Goal: Communication & Community: Share content

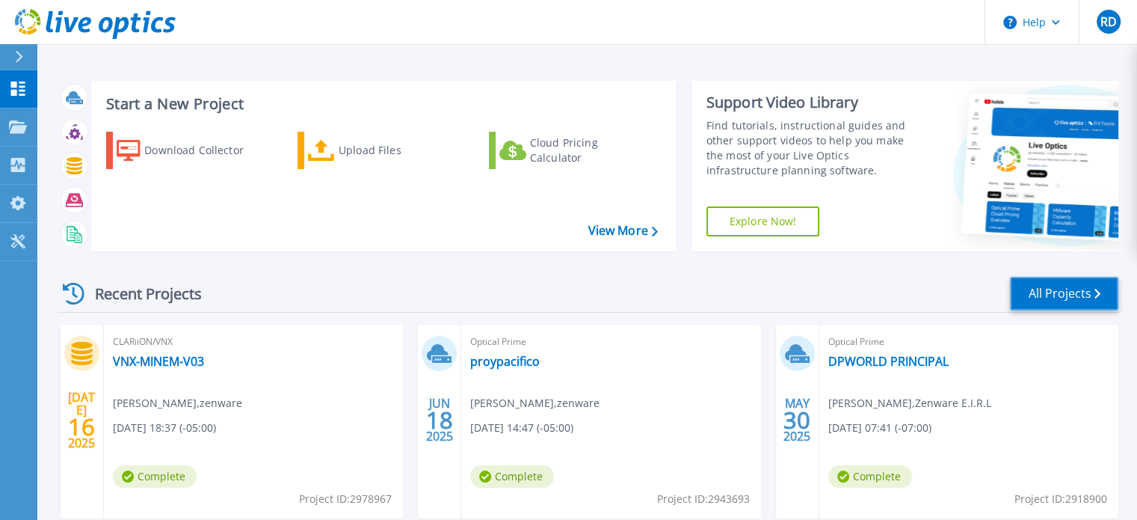
click at [1045, 285] on link "All Projects" at bounding box center [1064, 294] width 108 height 34
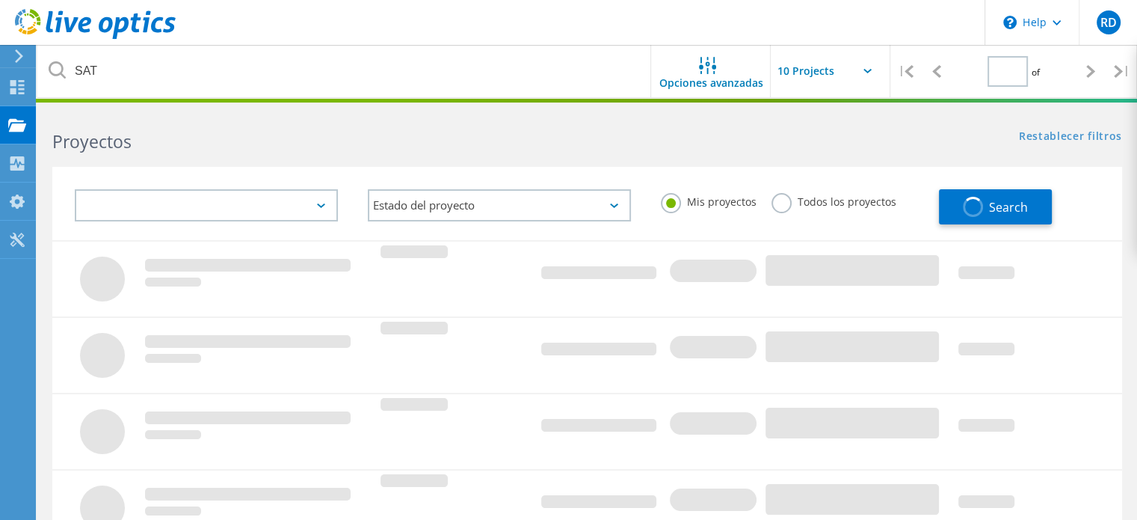
type input "1"
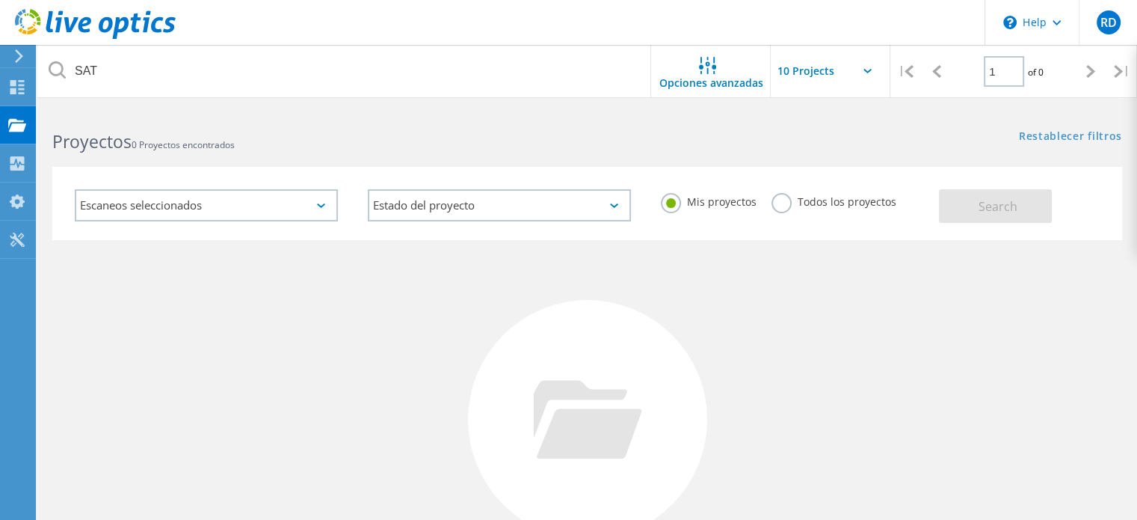
click at [783, 205] on label "Todos los proyectos" at bounding box center [834, 200] width 125 height 14
click at [0, 0] on input "Todos los proyectos" at bounding box center [0, 0] width 0 height 0
click at [1007, 212] on span "Search" at bounding box center [998, 206] width 39 height 16
click at [67, 35] on icon at bounding box center [95, 24] width 161 height 31
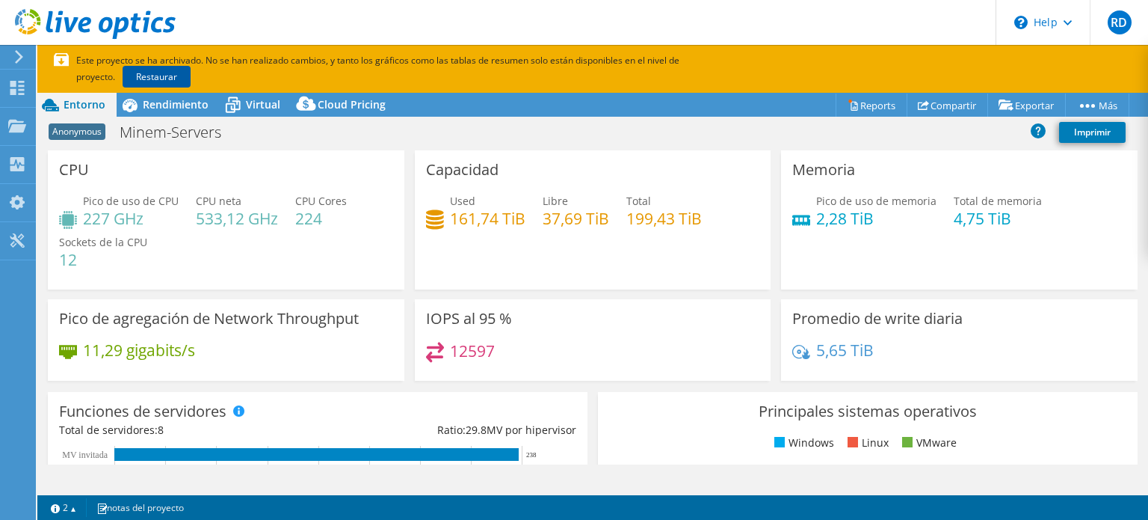
click at [123, 73] on link "Restaurar" at bounding box center [157, 77] width 68 height 22
click at [172, 100] on span "Rendimiento" at bounding box center [176, 104] width 66 height 14
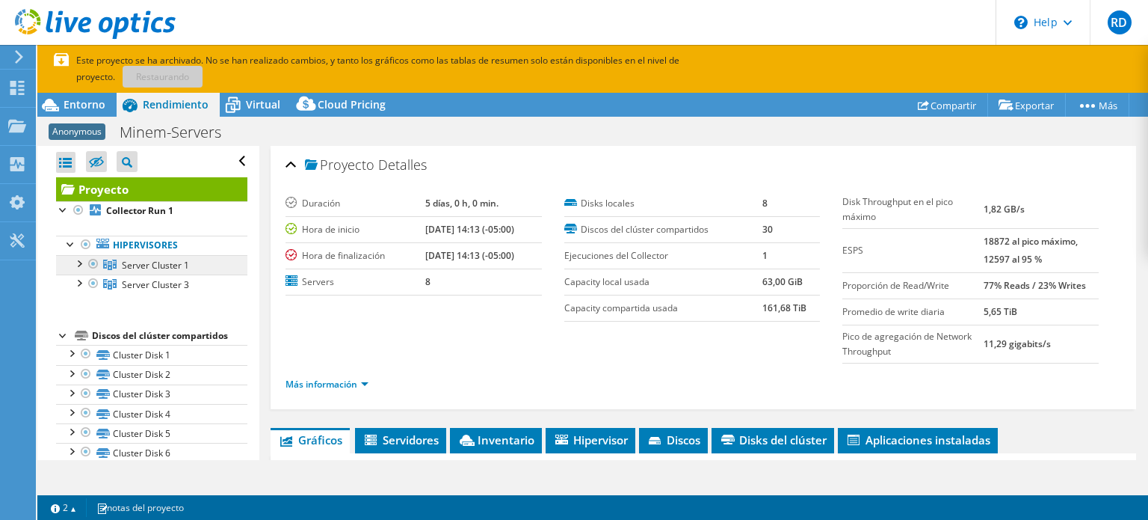
click at [144, 263] on span "Server Cluster 1" at bounding box center [155, 265] width 67 height 13
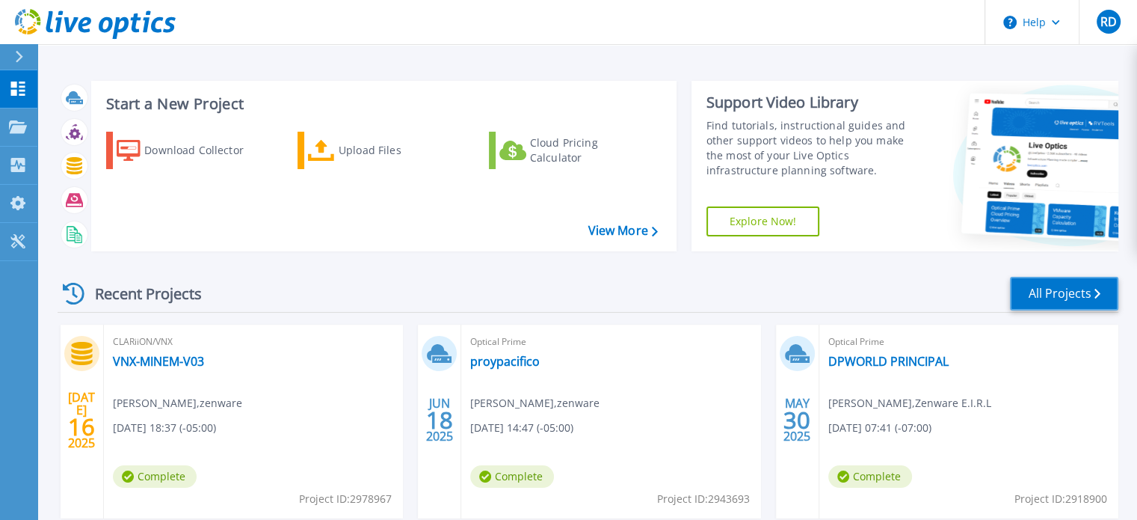
click at [1034, 287] on link "All Projects" at bounding box center [1064, 294] width 108 height 34
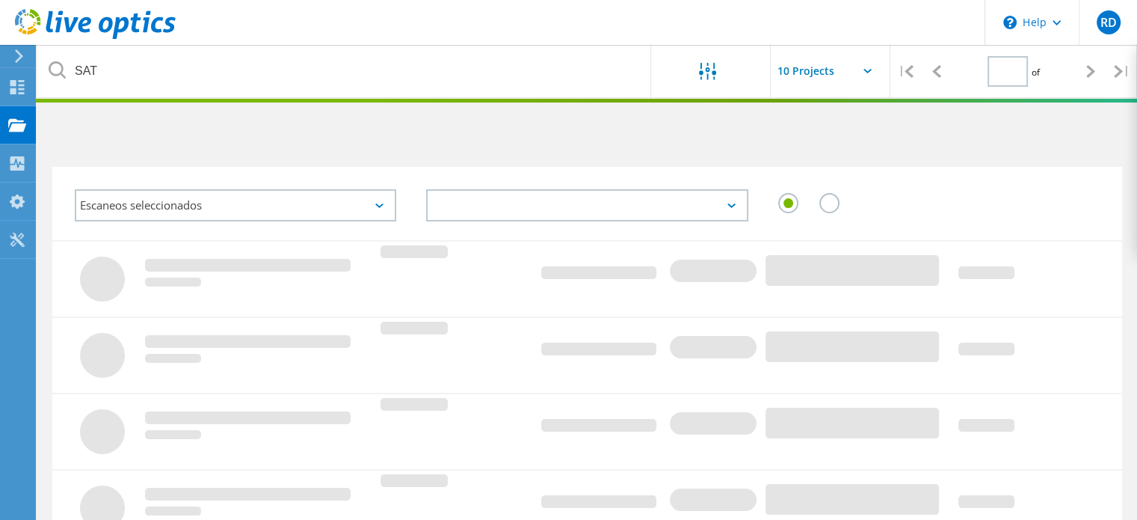
type input "1"
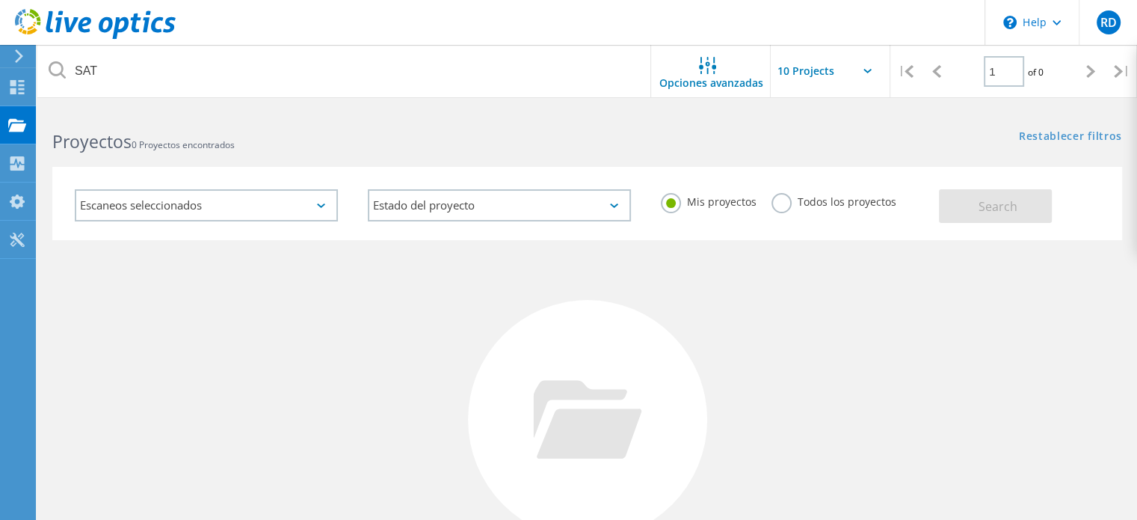
click at [317, 211] on div "Escaneos seleccionados" at bounding box center [206, 205] width 263 height 32
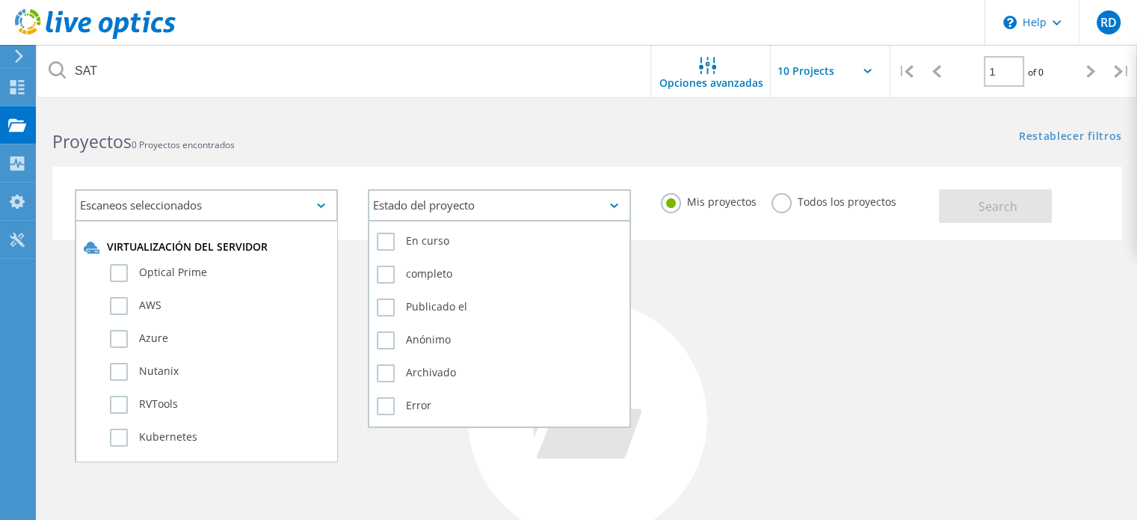
click at [598, 200] on div "Estado del proyecto" at bounding box center [499, 205] width 263 height 32
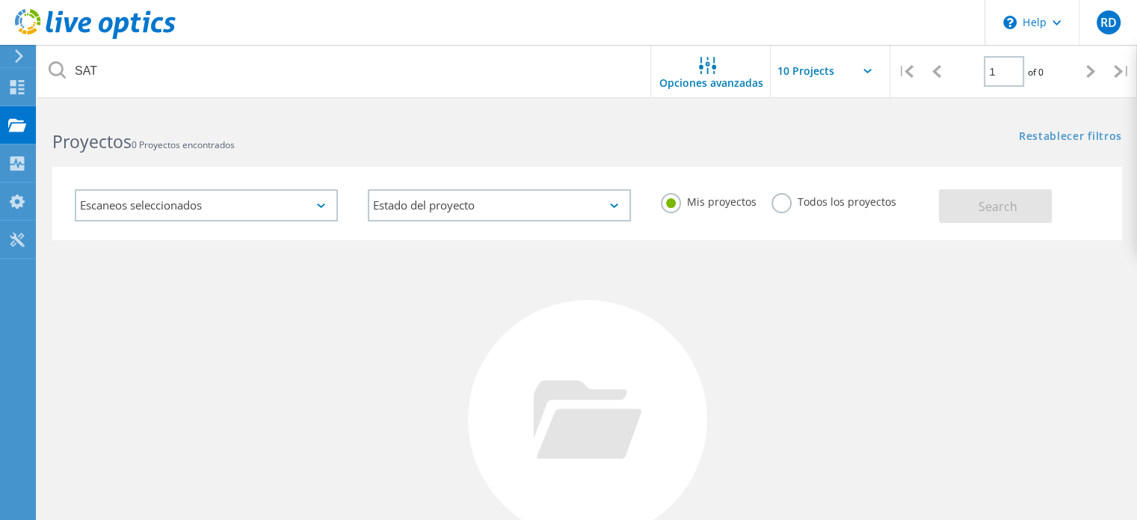
click at [772, 202] on label "Todos los proyectos" at bounding box center [834, 200] width 125 height 14
click at [0, 0] on input "Todos los proyectos" at bounding box center [0, 0] width 0 height 0
click at [333, 203] on div "Escaneos seleccionados" at bounding box center [206, 205] width 263 height 32
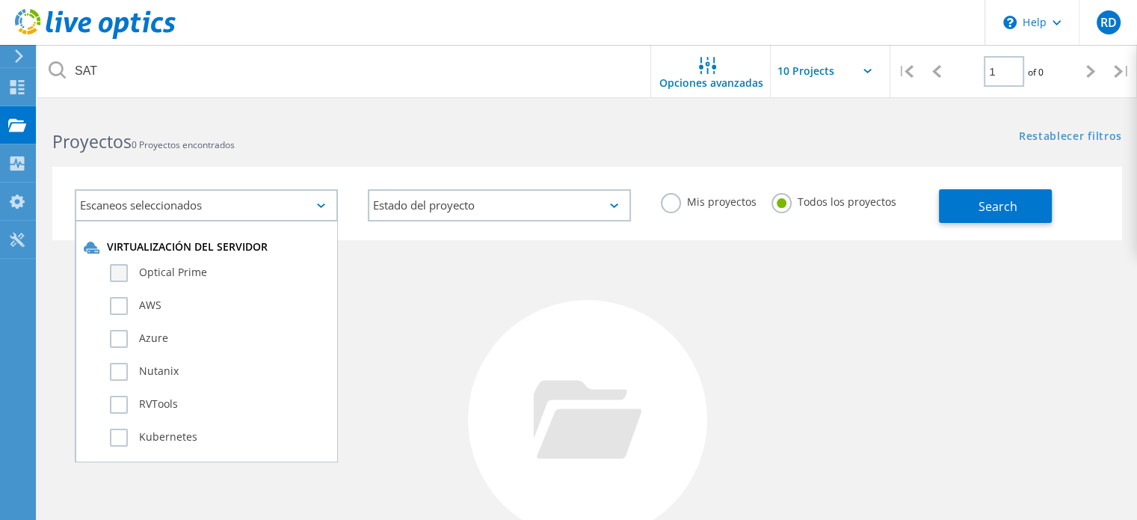
click at [167, 265] on label "Optical Prime" at bounding box center [219, 273] width 219 height 18
click at [0, 0] on input "Optical Prime" at bounding box center [0, 0] width 0 height 0
click at [1006, 215] on button "Search" at bounding box center [995, 206] width 113 height 34
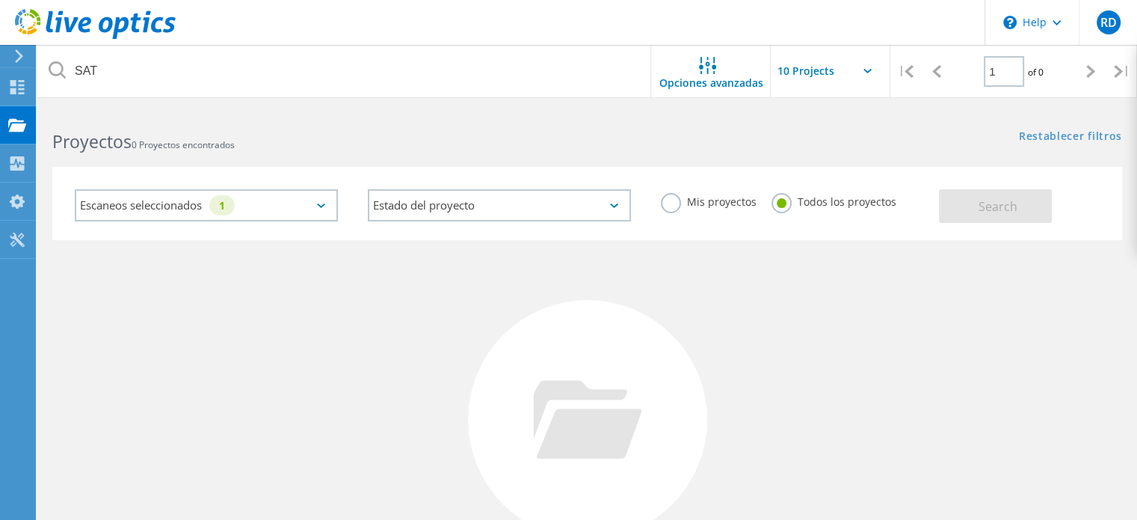
click at [861, 74] on input "text" at bounding box center [846, 71] width 150 height 52
click at [825, 135] on div "Show 20 Projects" at bounding box center [846, 135] width 148 height 25
type input "Show 20 Projects"
click at [708, 67] on icon at bounding box center [707, 65] width 17 height 17
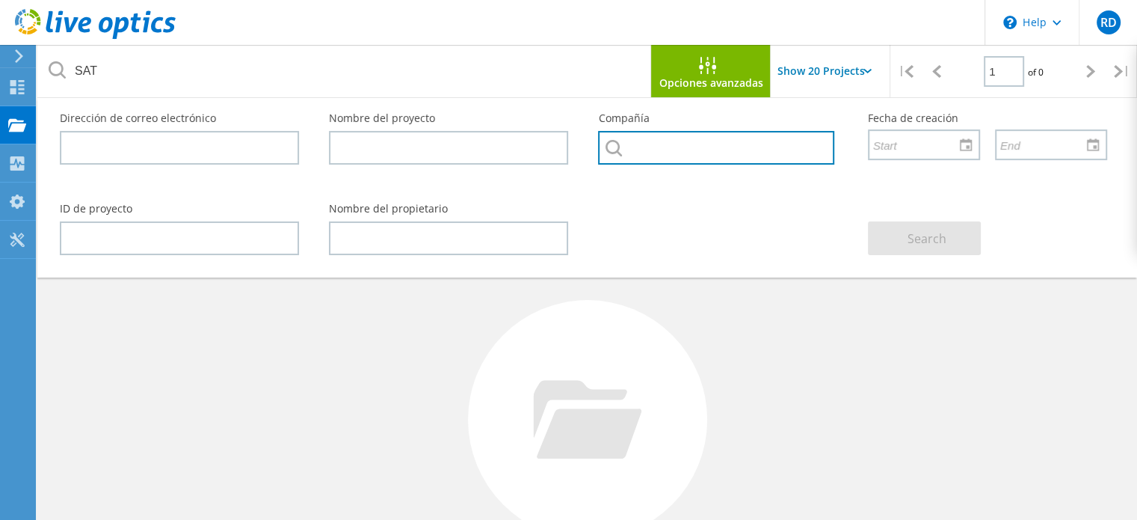
click at [635, 146] on input "text" at bounding box center [715, 148] width 235 height 34
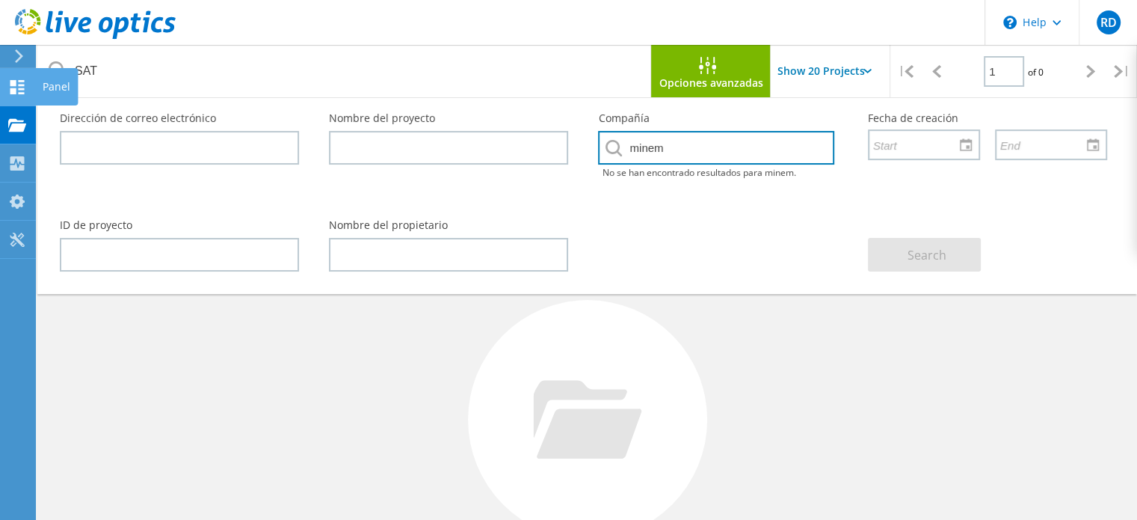
type input "minem"
click at [15, 90] on use at bounding box center [17, 87] width 14 height 14
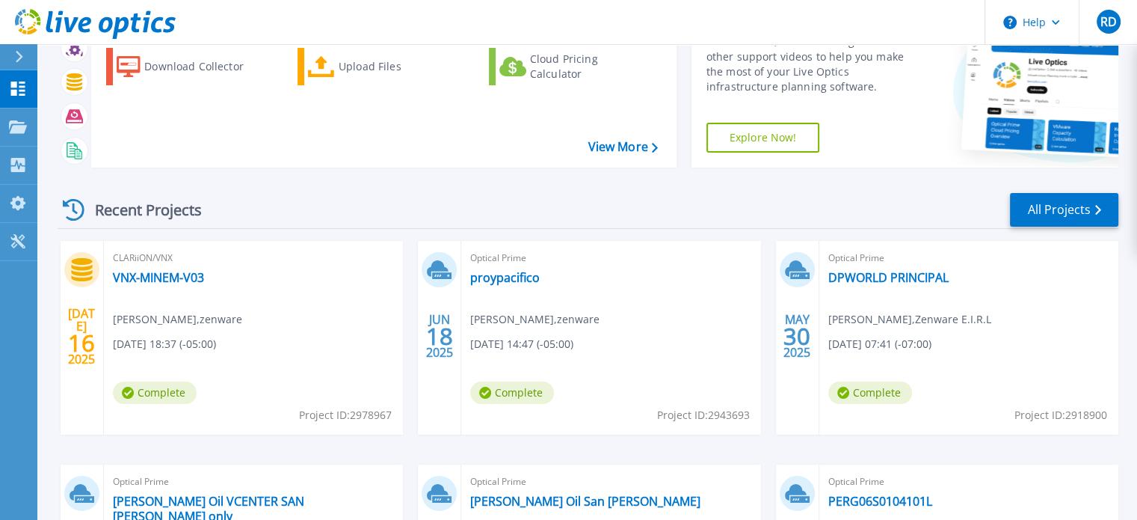
scroll to position [93, 0]
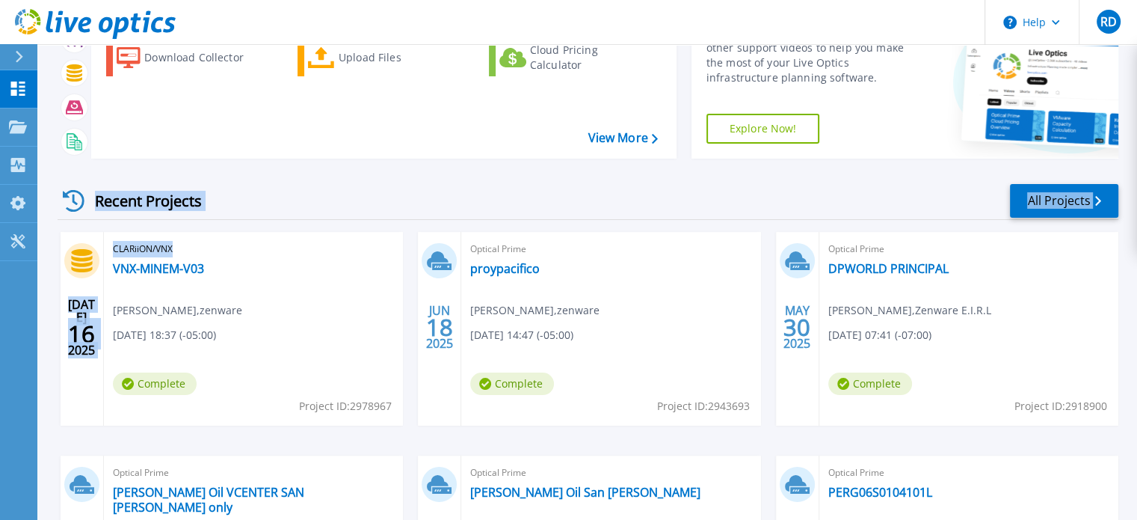
drag, startPoint x: 301, startPoint y: 384, endPoint x: 83, endPoint y: 194, distance: 289.3
click at [83, 194] on div "Recent Projects All Projects JUL 16 2025 CLARiiON/VNX VNX-MINEM-V03 Juan Romero…" at bounding box center [588, 430] width 1061 height 520
click at [155, 199] on div "Recent Projects" at bounding box center [140, 200] width 164 height 37
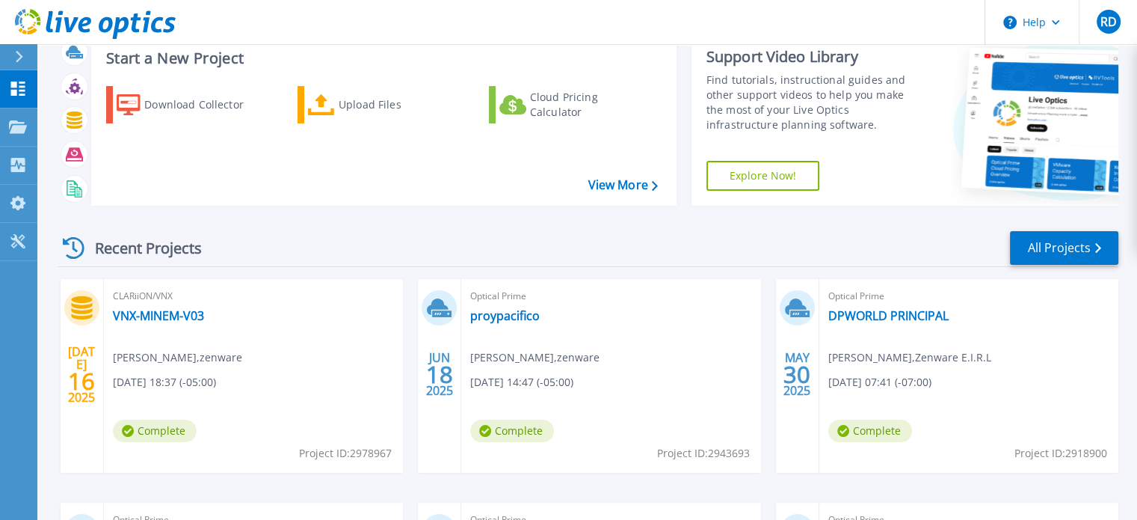
scroll to position [0, 0]
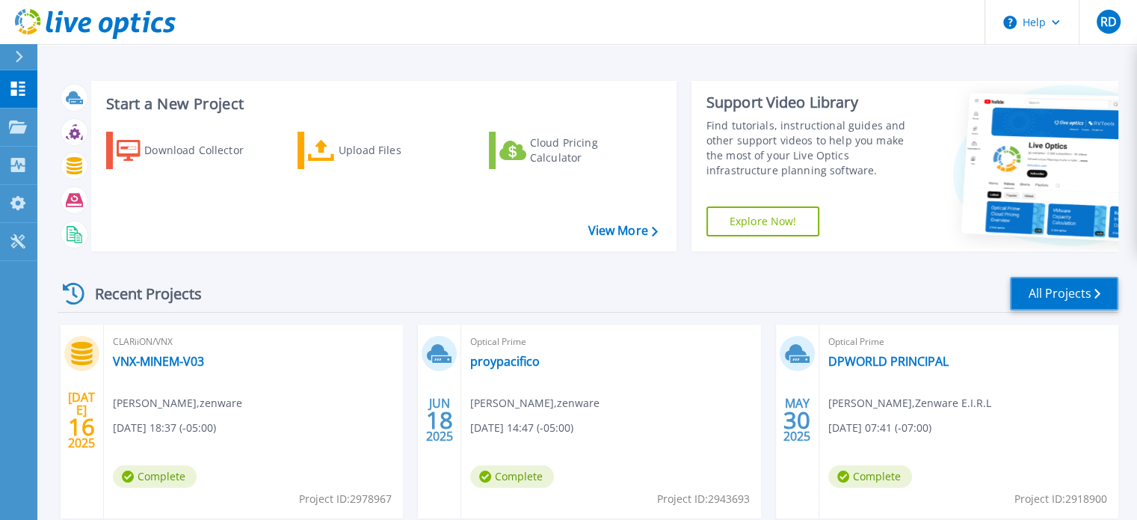
click at [1058, 287] on link "All Projects" at bounding box center [1064, 294] width 108 height 34
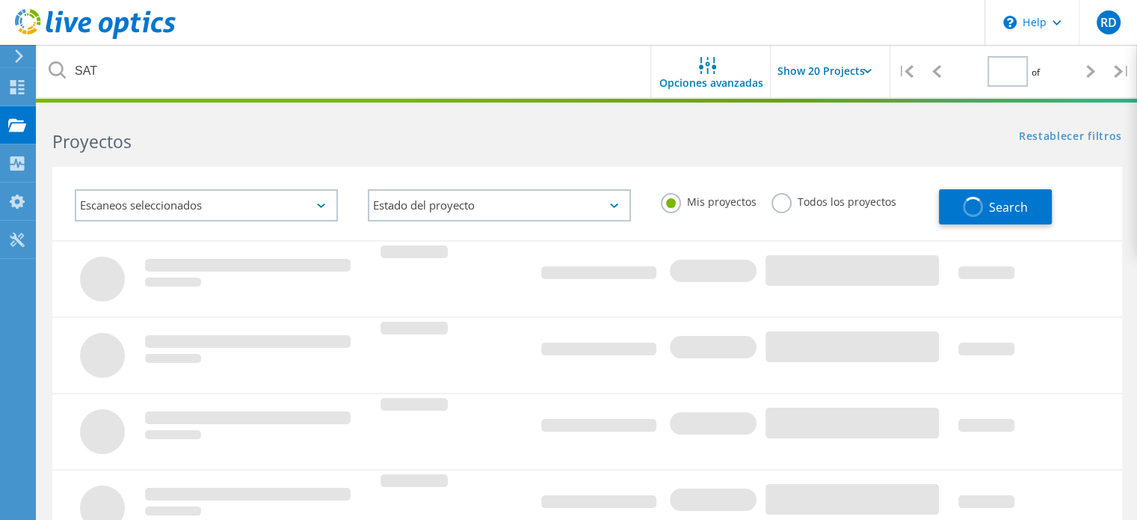
type input "1"
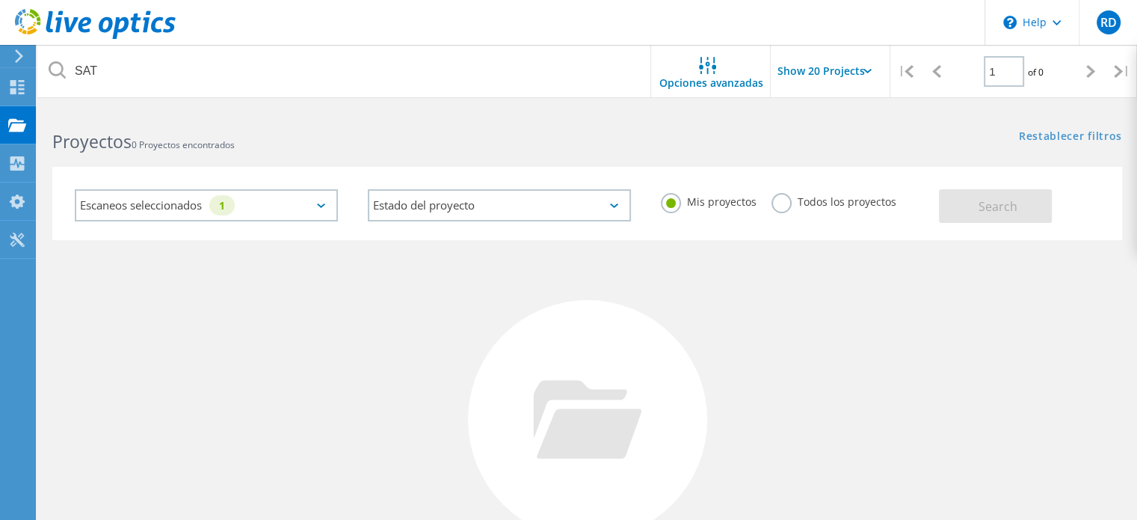
click at [322, 197] on div "Escaneos seleccionados 1" at bounding box center [206, 205] width 263 height 32
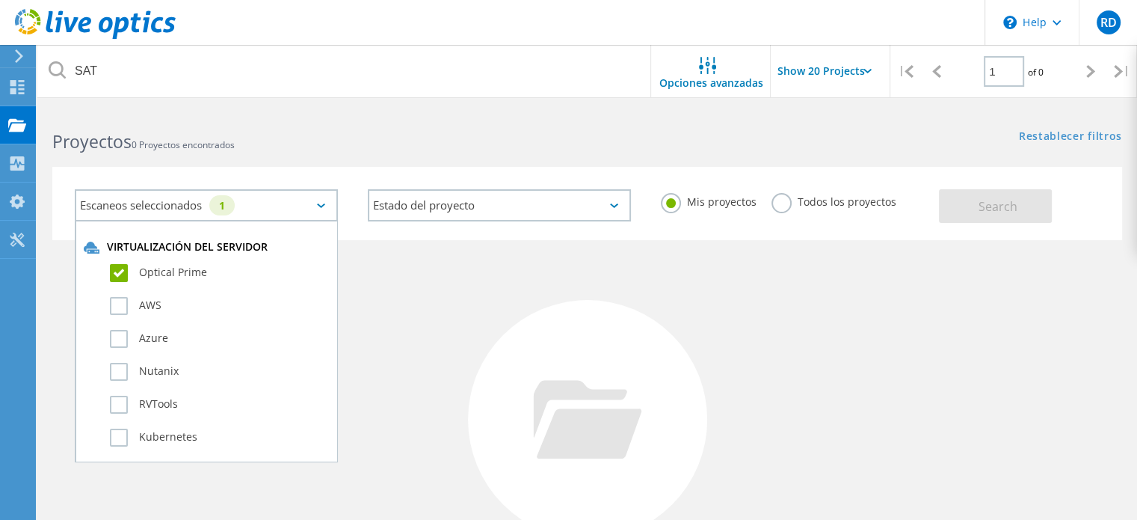
click at [122, 273] on label "Optical Prime" at bounding box center [219, 273] width 219 height 18
click at [0, 0] on input "Optical Prime" at bounding box center [0, 0] width 0 height 0
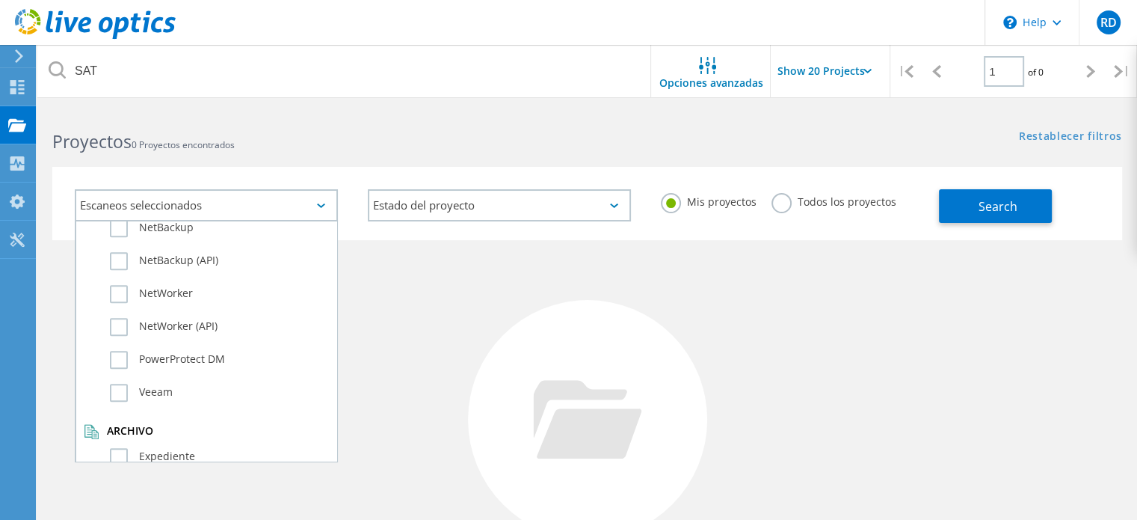
scroll to position [1030, 0]
click at [121, 445] on label "Expediente" at bounding box center [219, 454] width 219 height 18
click at [0, 0] on input "Expediente" at bounding box center [0, 0] width 0 height 0
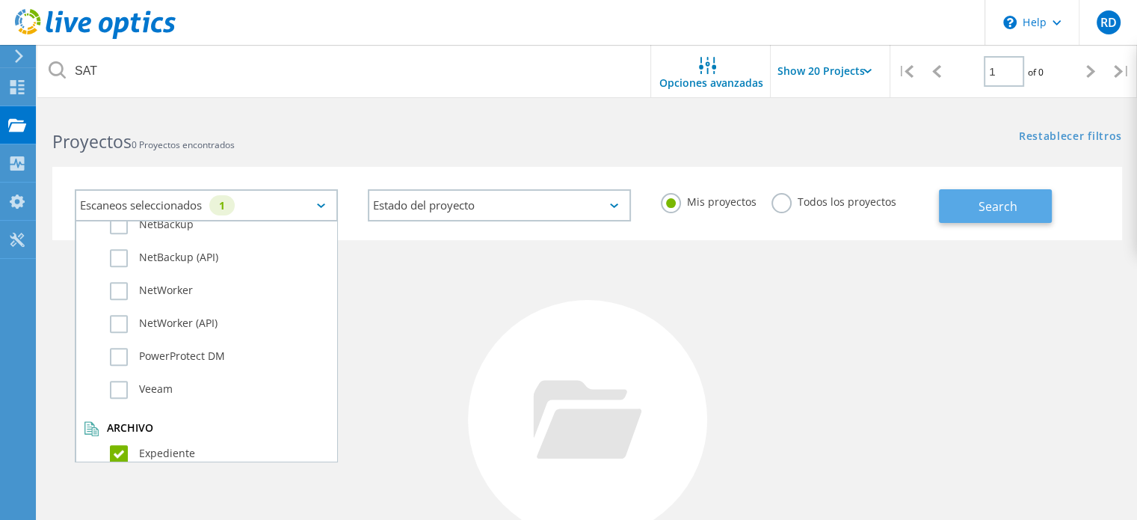
click at [963, 210] on button "Search" at bounding box center [995, 206] width 113 height 34
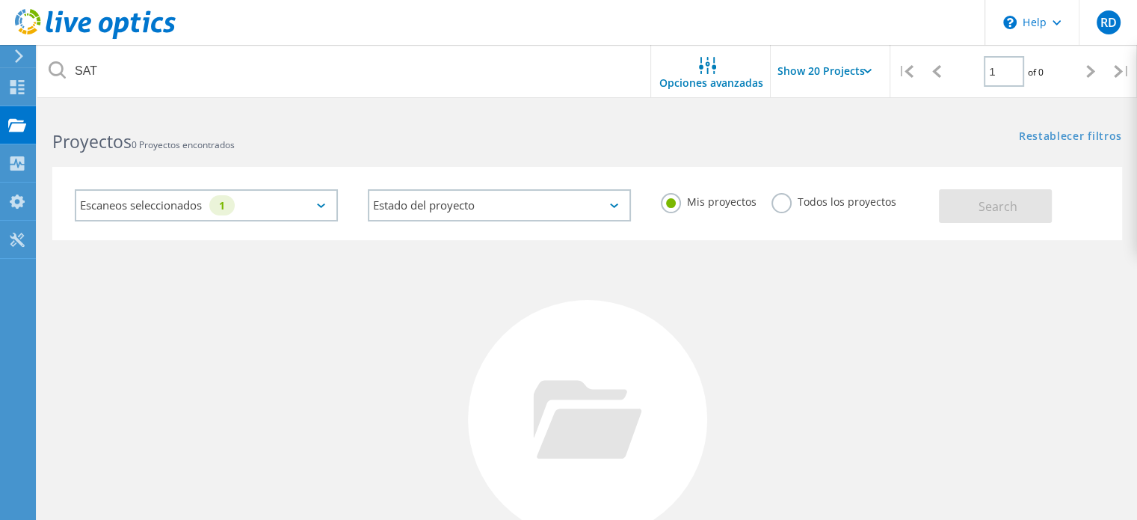
click at [775, 206] on label "Todos los proyectos" at bounding box center [834, 200] width 125 height 14
click at [0, 0] on input "Todos los proyectos" at bounding box center [0, 0] width 0 height 0
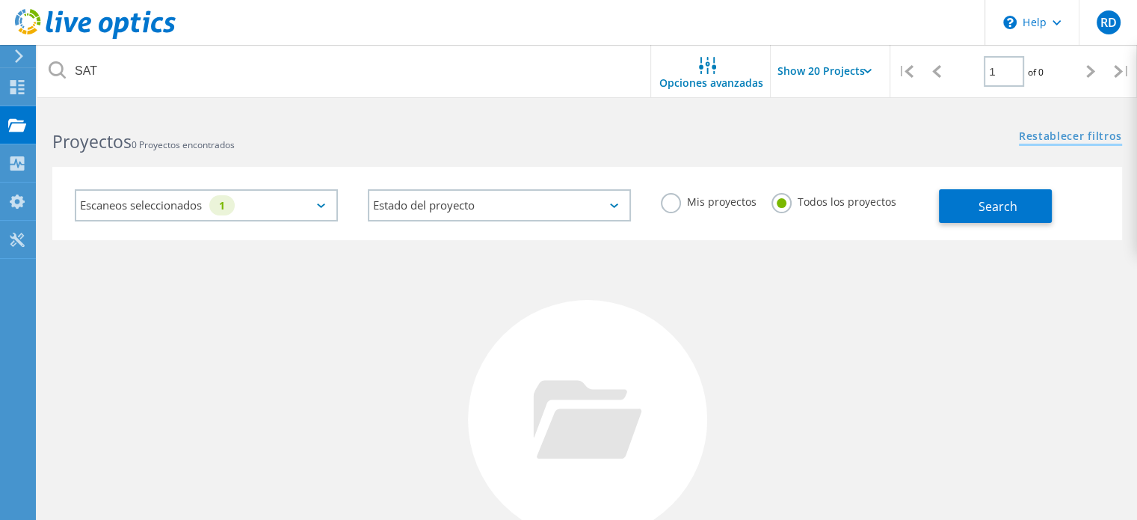
click at [1062, 135] on link "Restablecer filtros" at bounding box center [1070, 137] width 103 height 13
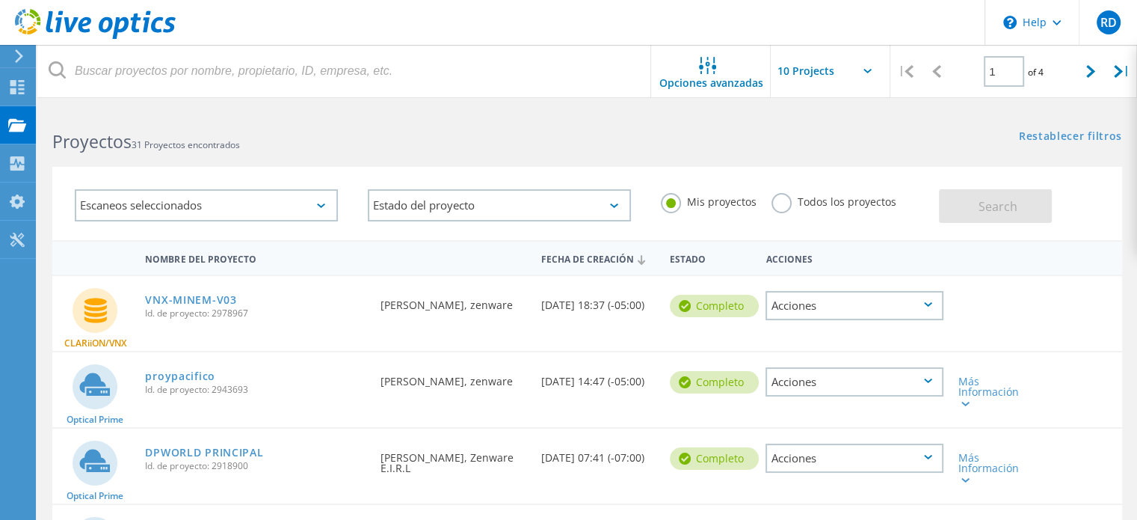
click at [786, 205] on label "Todos los proyectos" at bounding box center [834, 200] width 125 height 14
click at [0, 0] on input "Todos los proyectos" at bounding box center [0, 0] width 0 height 0
click at [1005, 200] on span "Search" at bounding box center [998, 206] width 39 height 16
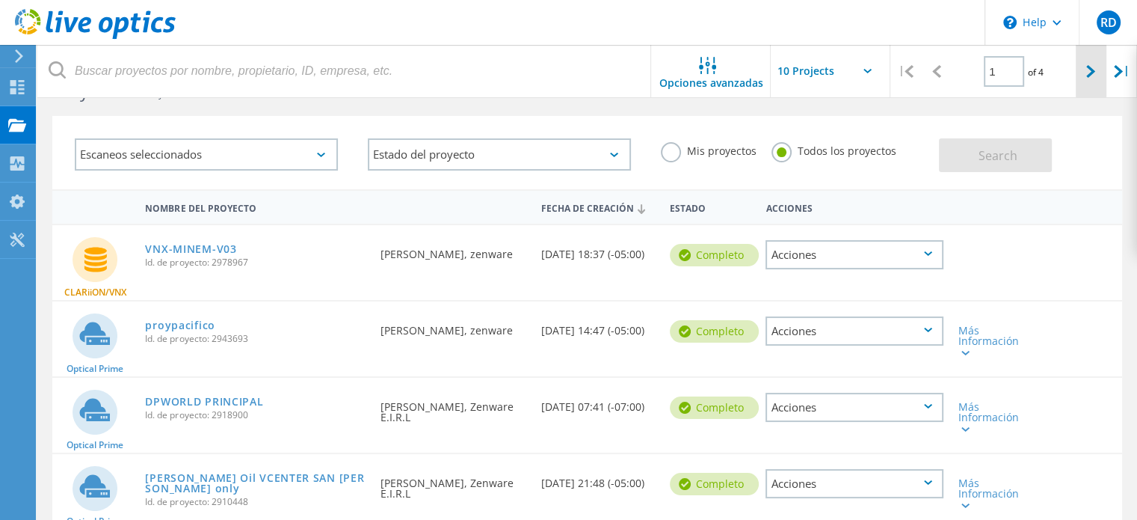
click at [1086, 74] on icon at bounding box center [1090, 71] width 9 height 13
type input "2"
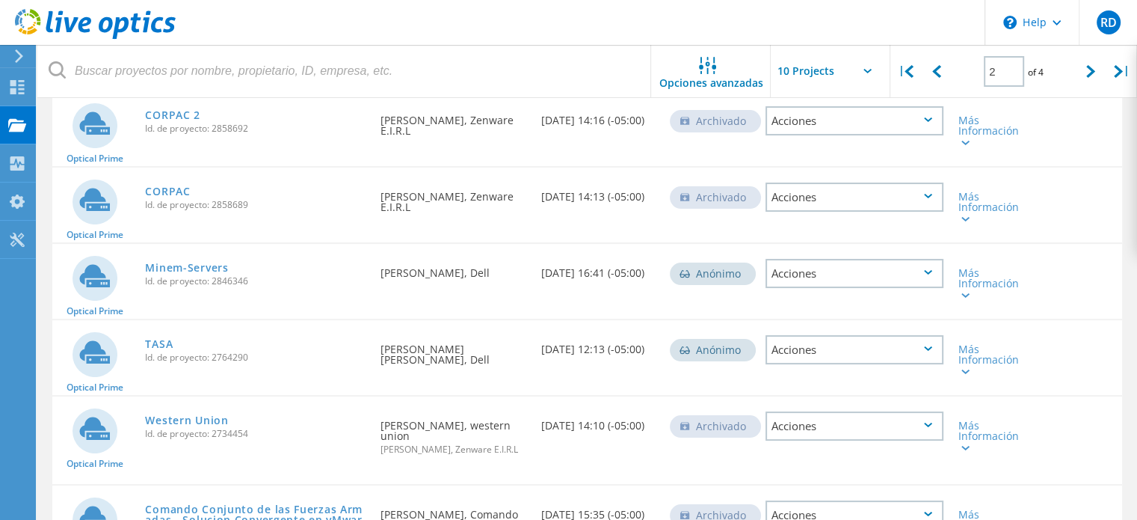
scroll to position [185, 0]
click at [967, 292] on icon at bounding box center [965, 294] width 8 height 4
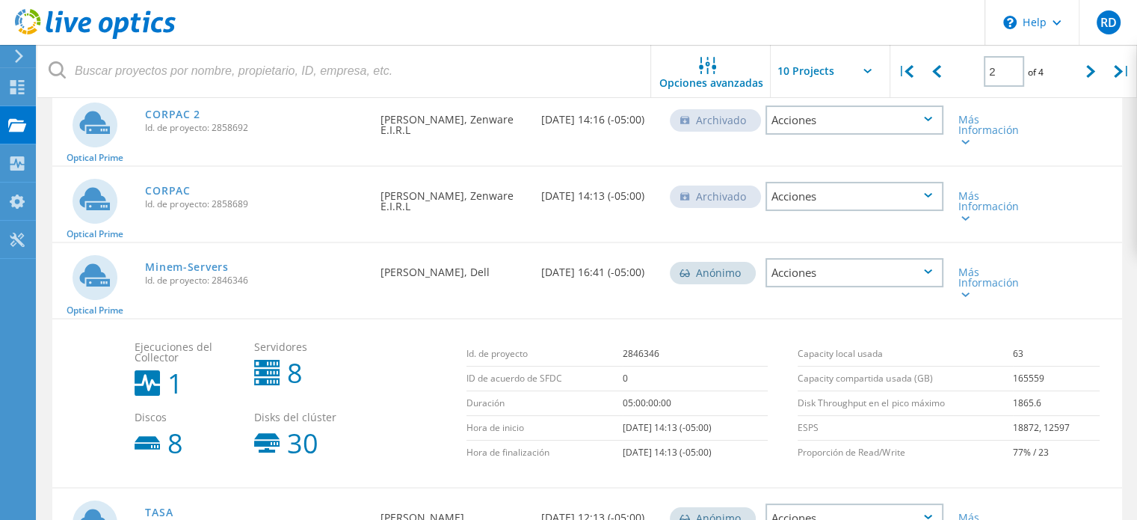
click at [936, 268] on div "Acciones" at bounding box center [855, 272] width 178 height 29
click at [936, 268] on div "Detalles del proyecto" at bounding box center [854, 261] width 175 height 23
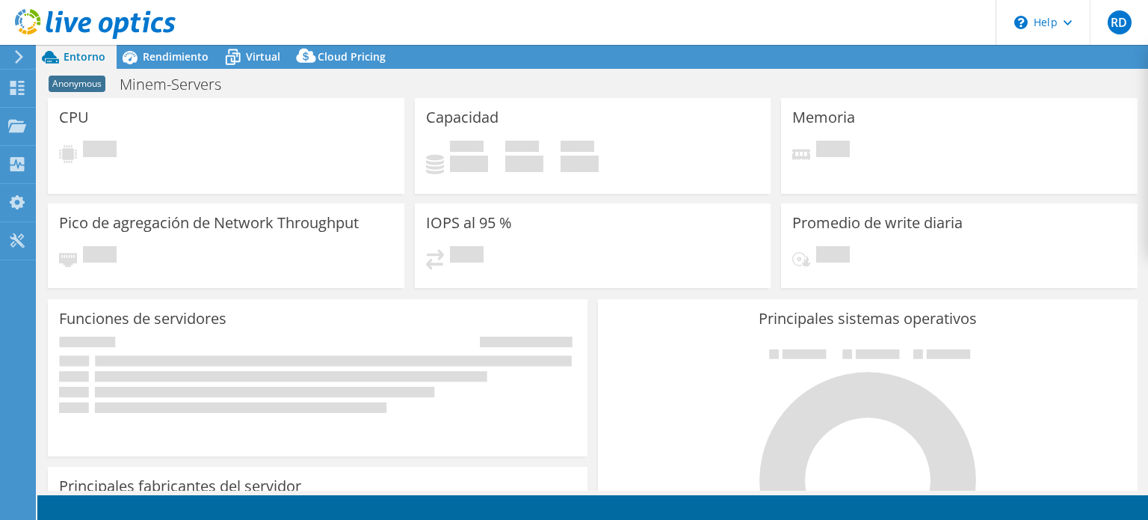
select select "USD"
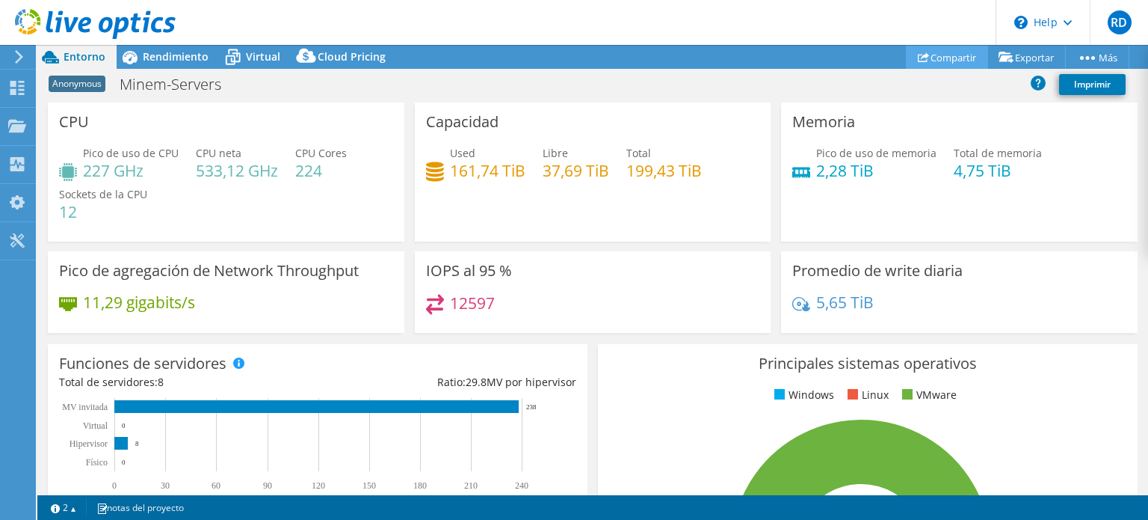
click at [957, 58] on link "Compartir" at bounding box center [947, 57] width 82 height 23
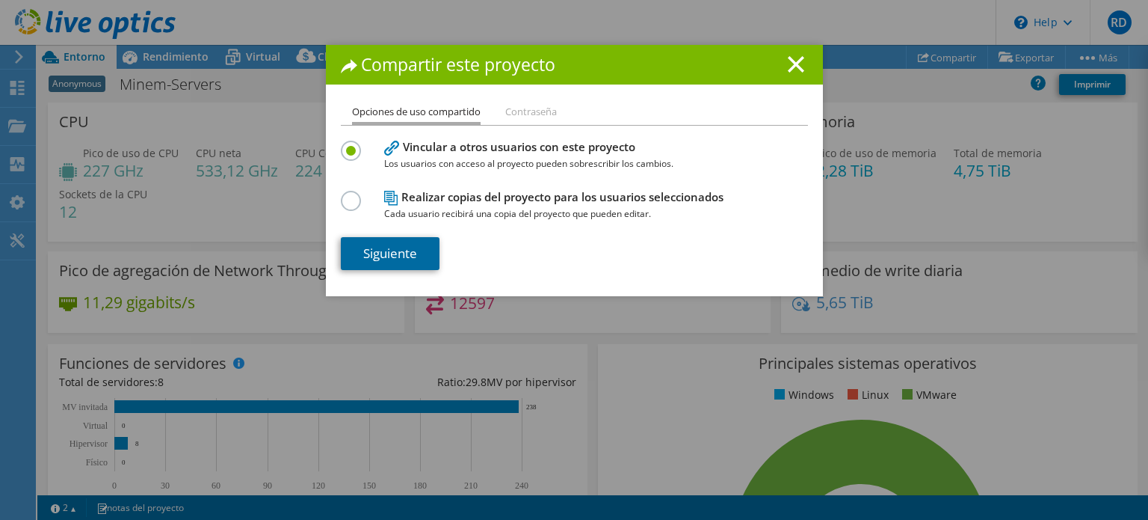
click at [411, 251] on link "Siguiente" at bounding box center [390, 253] width 99 height 33
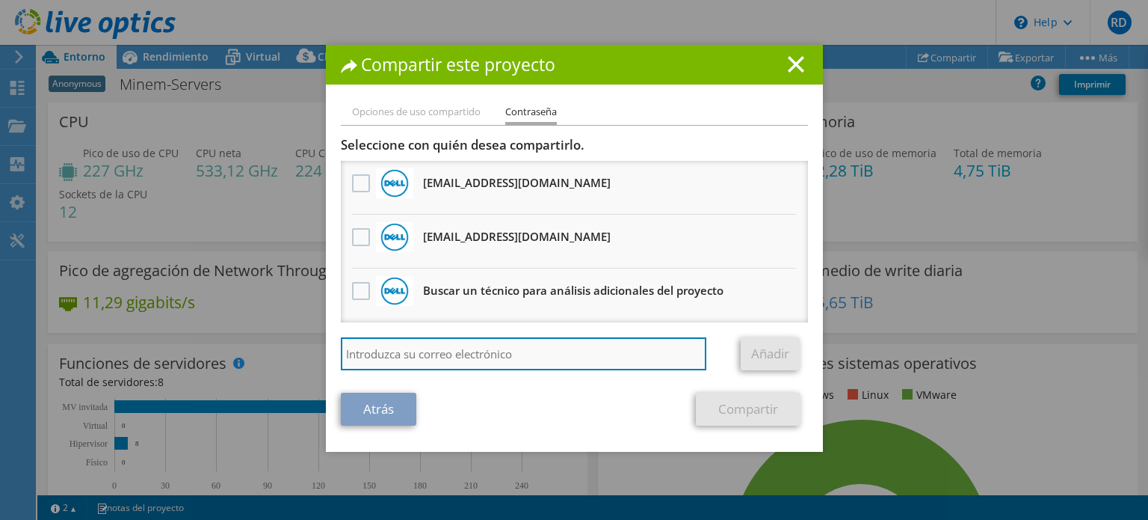
click at [452, 351] on input "search" at bounding box center [524, 353] width 366 height 33
type input "c"
click at [490, 347] on input "search" at bounding box center [524, 353] width 366 height 33
paste input "carlos_externo@zenware-la.com"
click at [490, 347] on input "carlos_externo@zenware-la.com" at bounding box center [524, 353] width 366 height 33
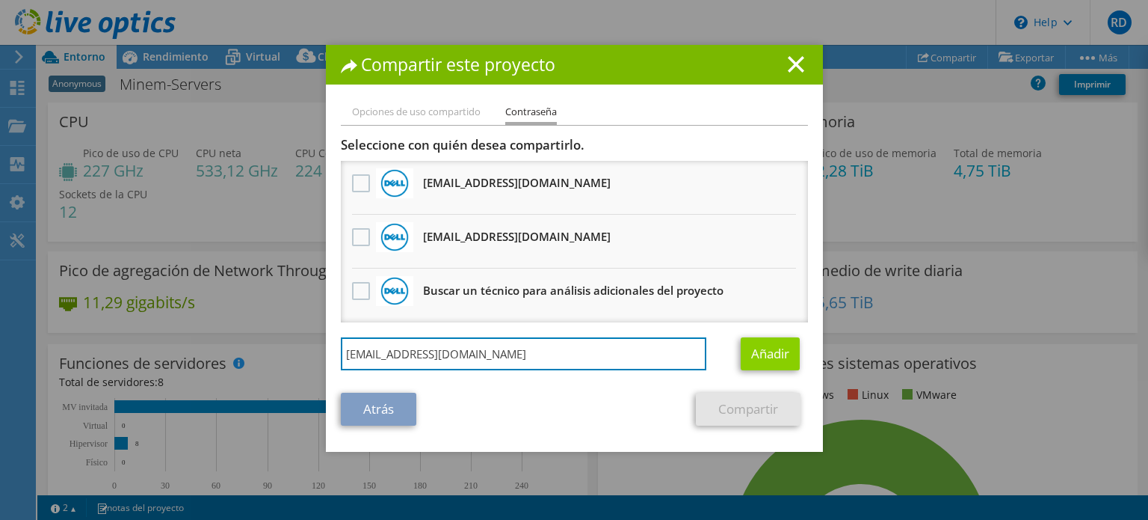
type input "carlos_externo@zenware-la.com"
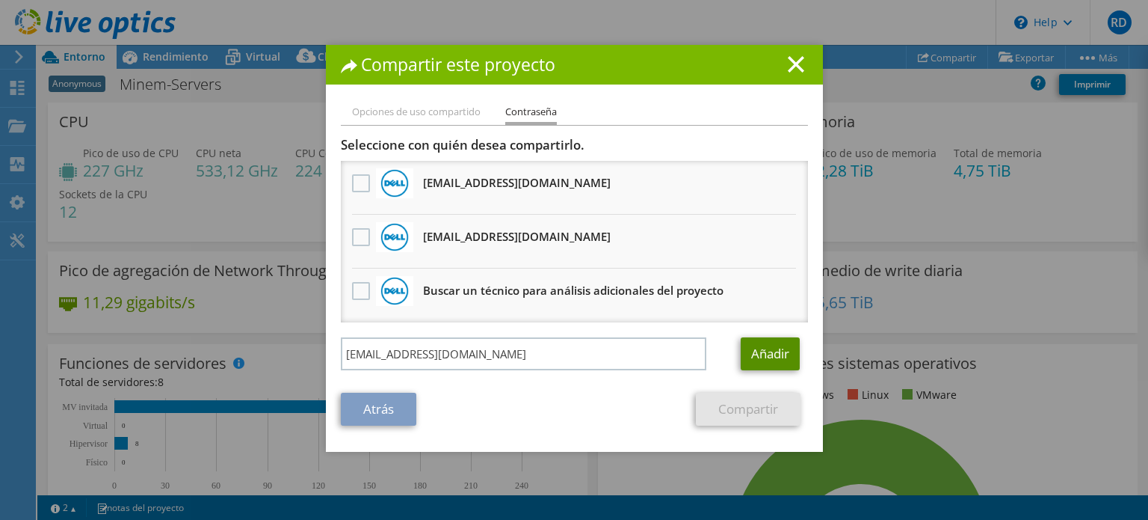
click at [757, 351] on link "Añadir" at bounding box center [770, 353] width 59 height 33
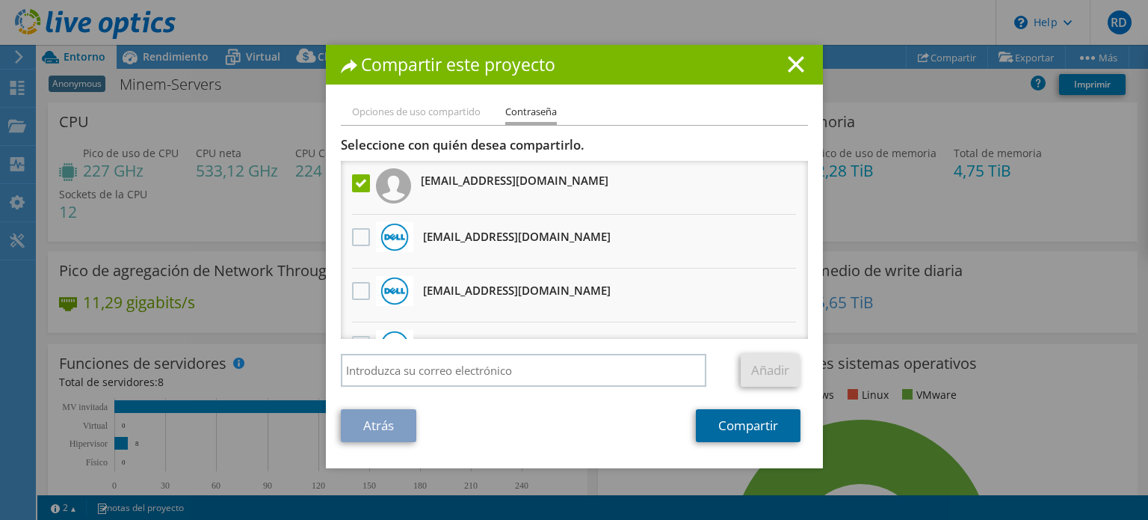
click at [739, 431] on link "Compartir" at bounding box center [748, 425] width 105 height 33
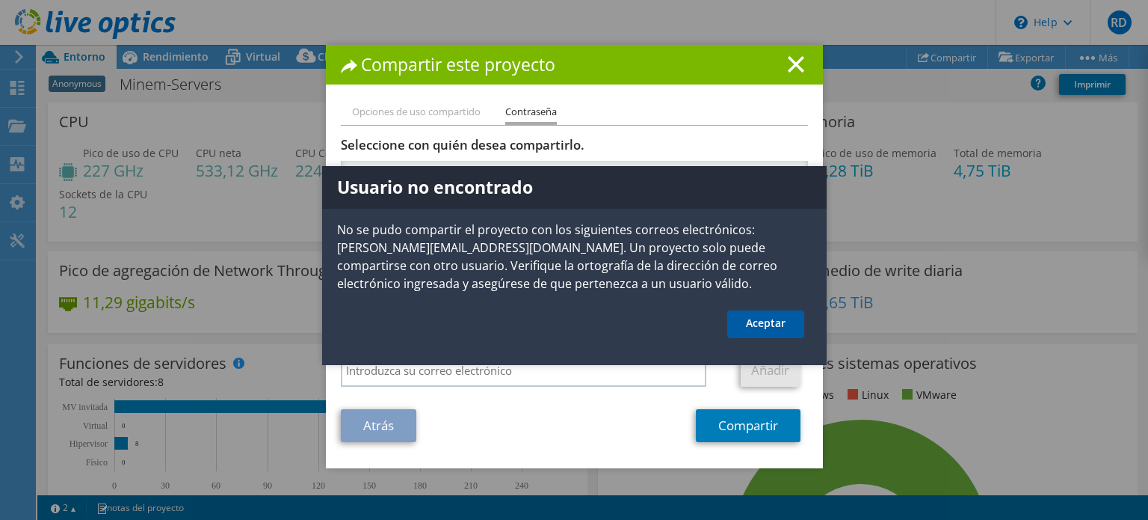
click at [763, 327] on link "Aceptar" at bounding box center [765, 324] width 77 height 28
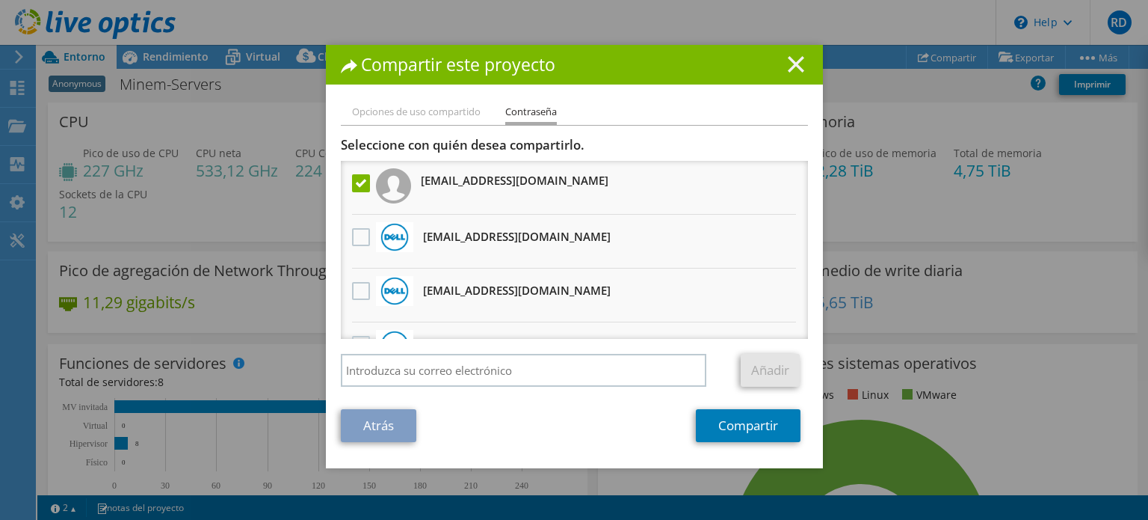
click at [789, 68] on icon at bounding box center [796, 64] width 16 height 16
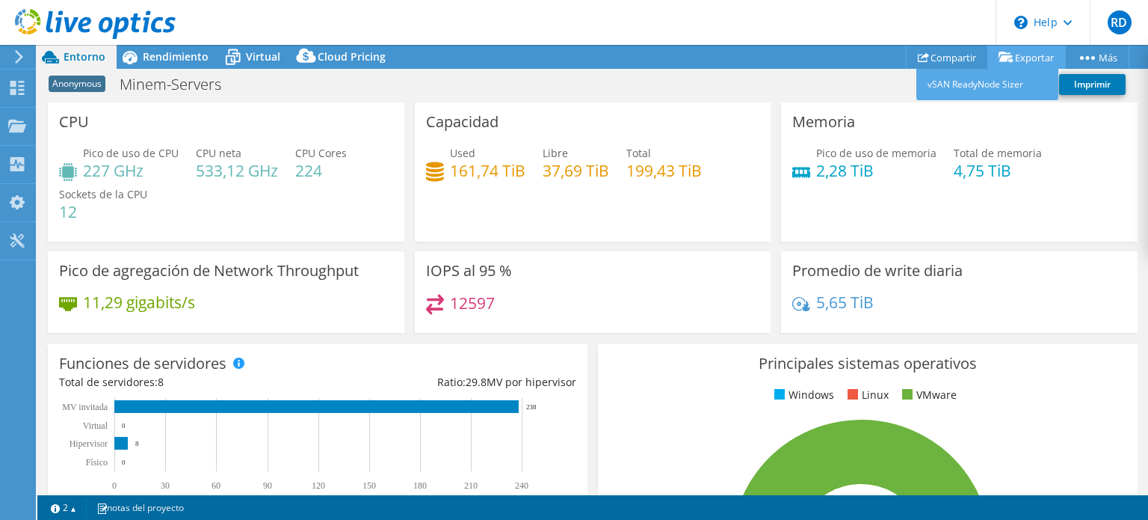
click at [1015, 59] on link "Exportar" at bounding box center [1027, 57] width 78 height 23
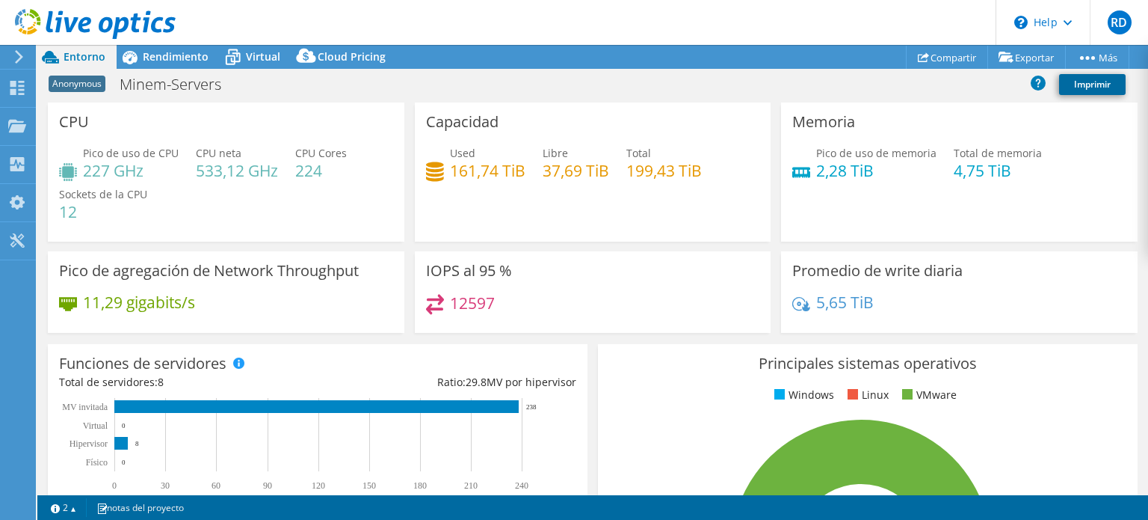
click at [1082, 81] on link "Imprimir" at bounding box center [1092, 84] width 67 height 21
click at [930, 58] on link "Compartir" at bounding box center [947, 57] width 82 height 23
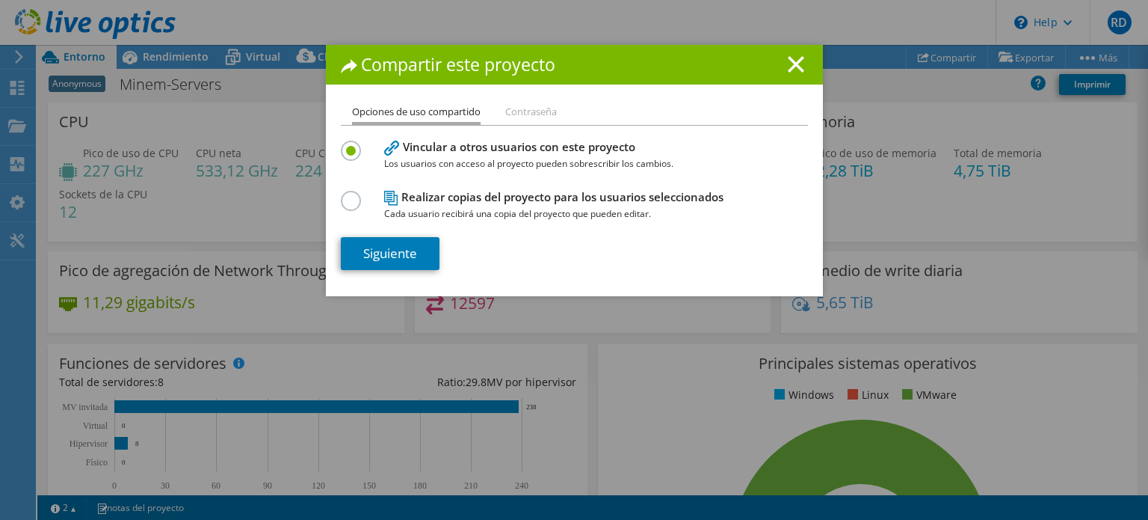
click at [344, 194] on label at bounding box center [354, 193] width 26 height 4
click at [0, 0] on input "radio" at bounding box center [0, 0] width 0 height 0
click at [384, 252] on link "Siguiente" at bounding box center [390, 253] width 99 height 33
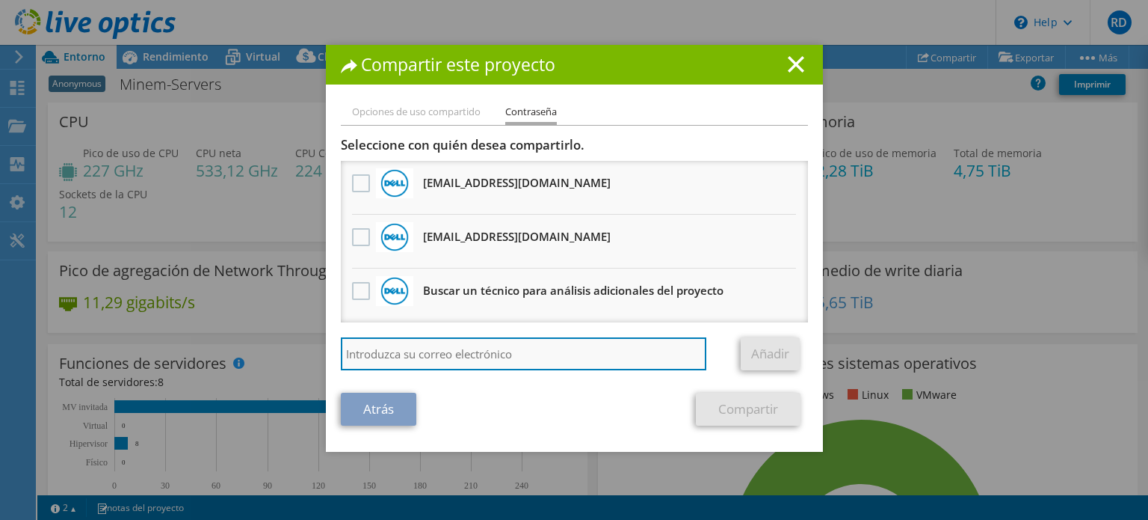
click at [432, 354] on input "search" at bounding box center [524, 353] width 366 height 33
paste input "carlos_externo@zenware-la.com"
type input "carlos_externo@zenware-la.com"
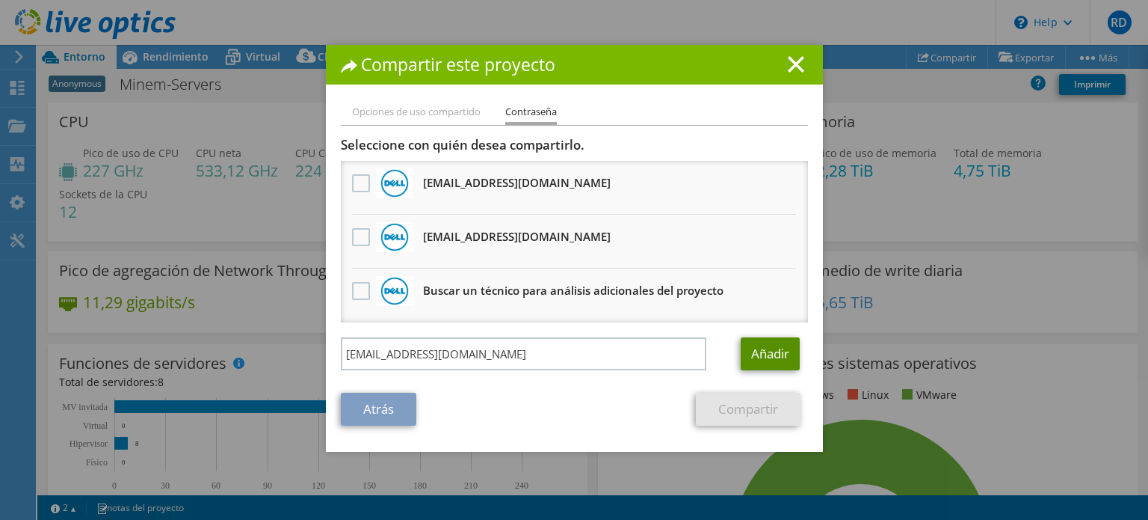
click at [765, 355] on link "Añadir" at bounding box center [770, 353] width 59 height 33
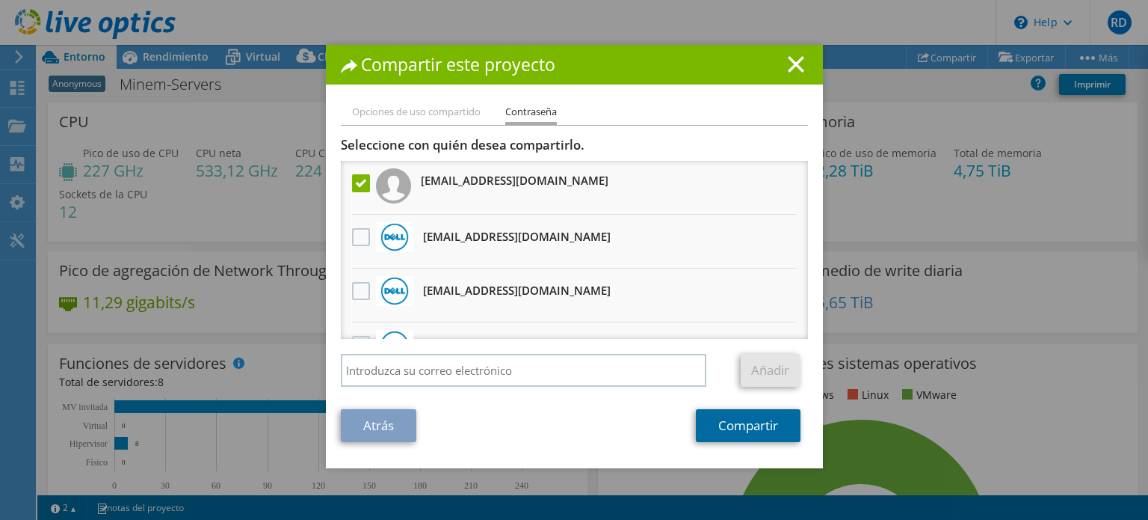
click at [755, 430] on link "Compartir" at bounding box center [748, 425] width 105 height 33
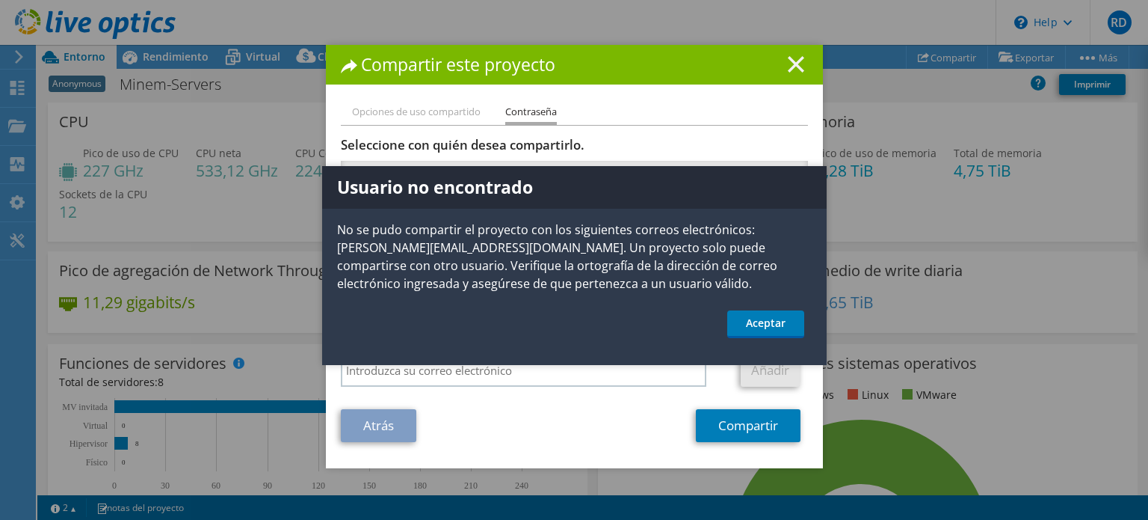
click at [789, 62] on line at bounding box center [796, 64] width 15 height 15
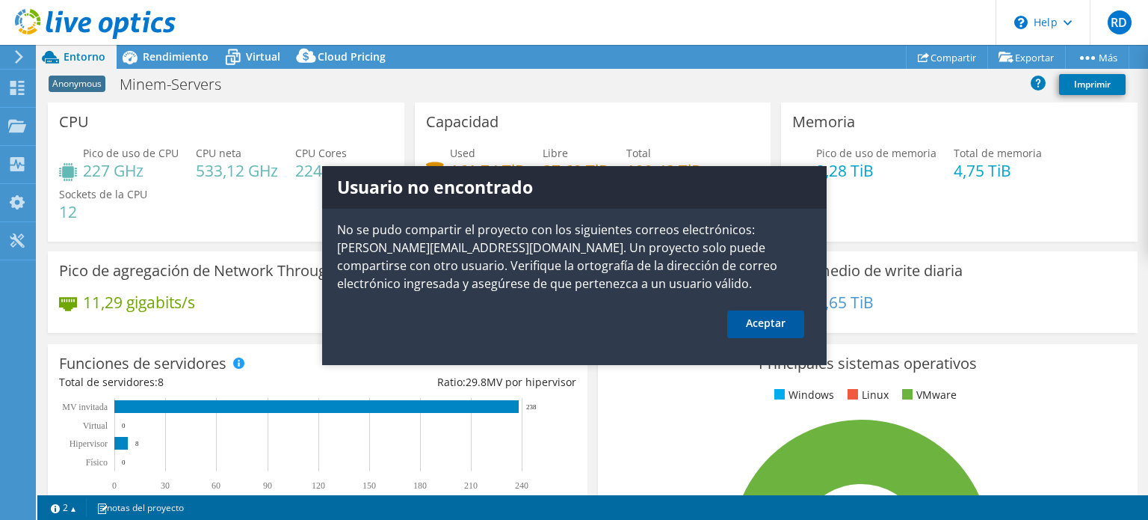
click at [768, 319] on link "Aceptar" at bounding box center [765, 324] width 77 height 28
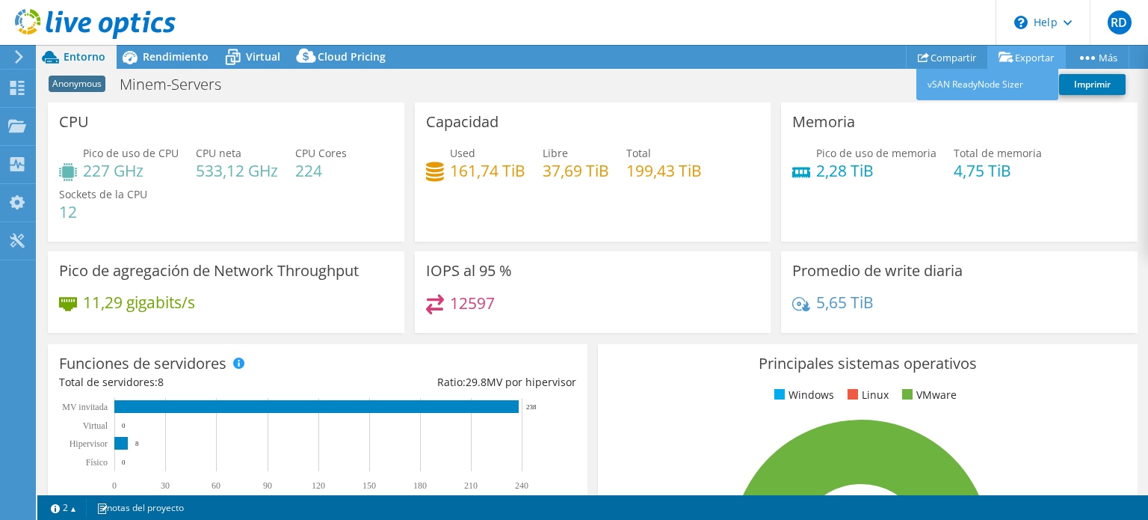
click at [1034, 62] on link "Exportar" at bounding box center [1027, 57] width 78 height 23
click at [988, 86] on link "vSAN ReadyNode Sizer" at bounding box center [988, 84] width 142 height 31
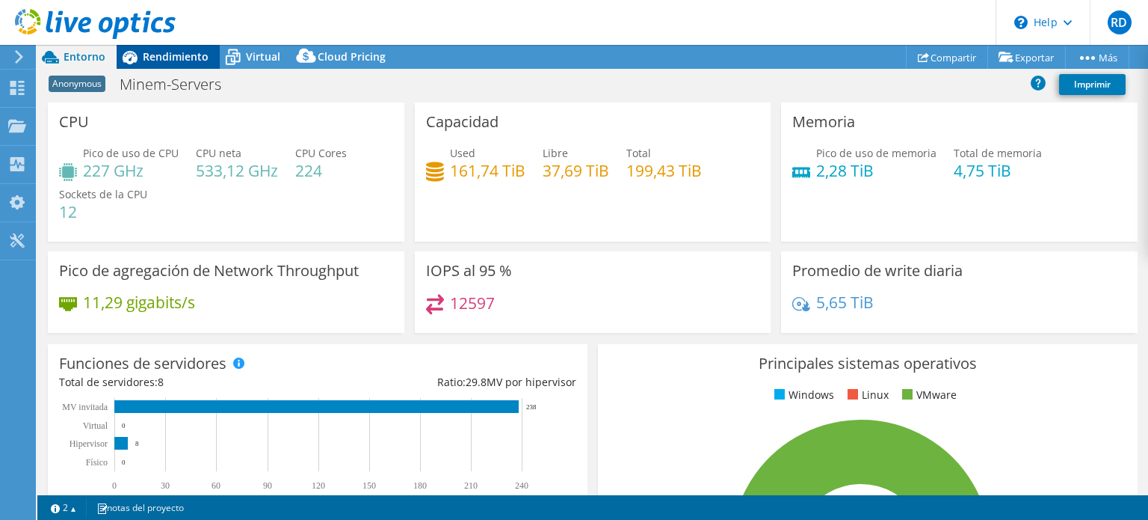
click at [179, 54] on span "Rendimiento" at bounding box center [176, 56] width 66 height 14
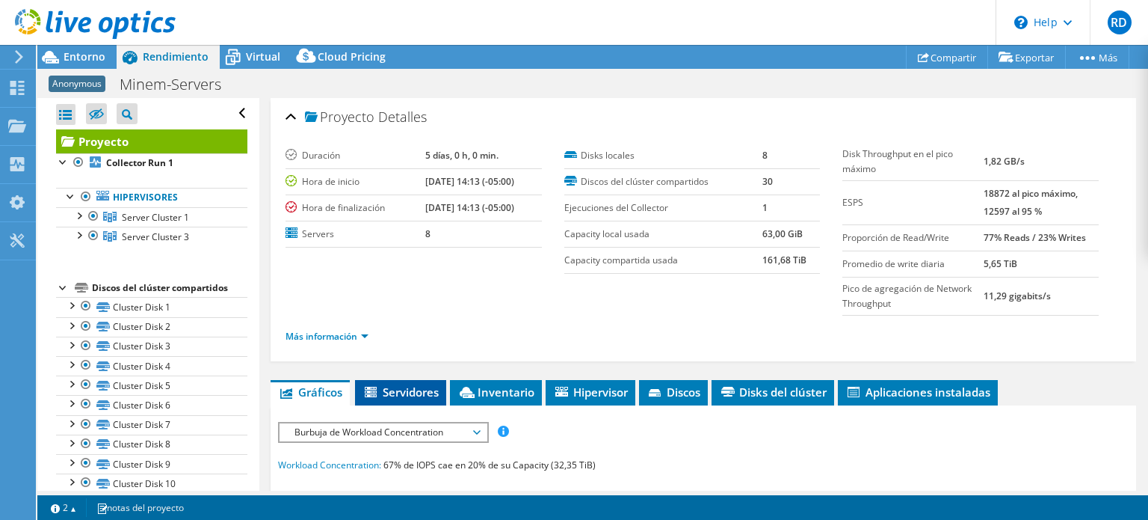
click at [401, 388] on span "Servidores" at bounding box center [401, 391] width 76 height 15
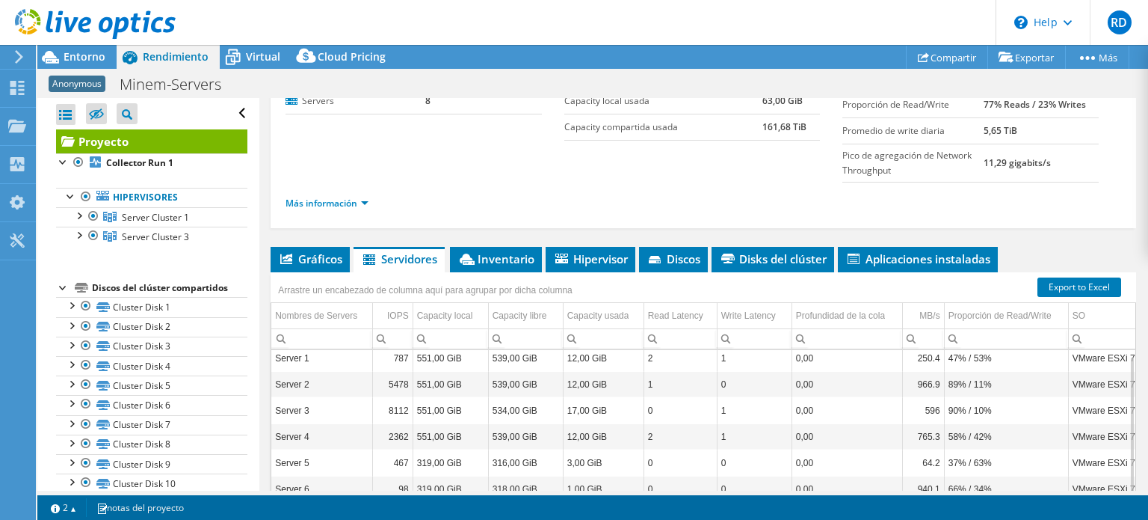
scroll to position [134, 0]
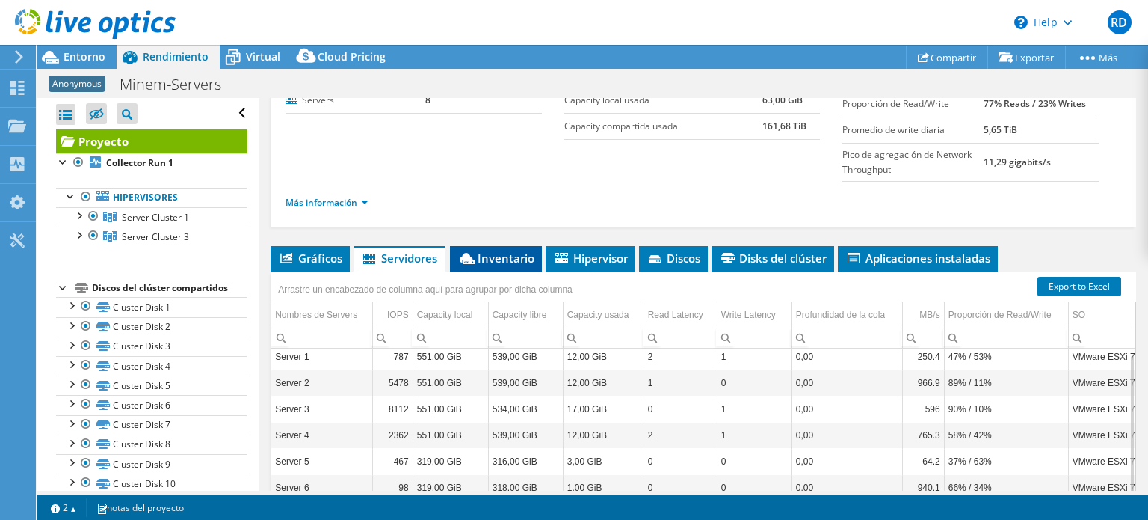
click at [496, 250] on span "Inventario" at bounding box center [496, 257] width 77 height 15
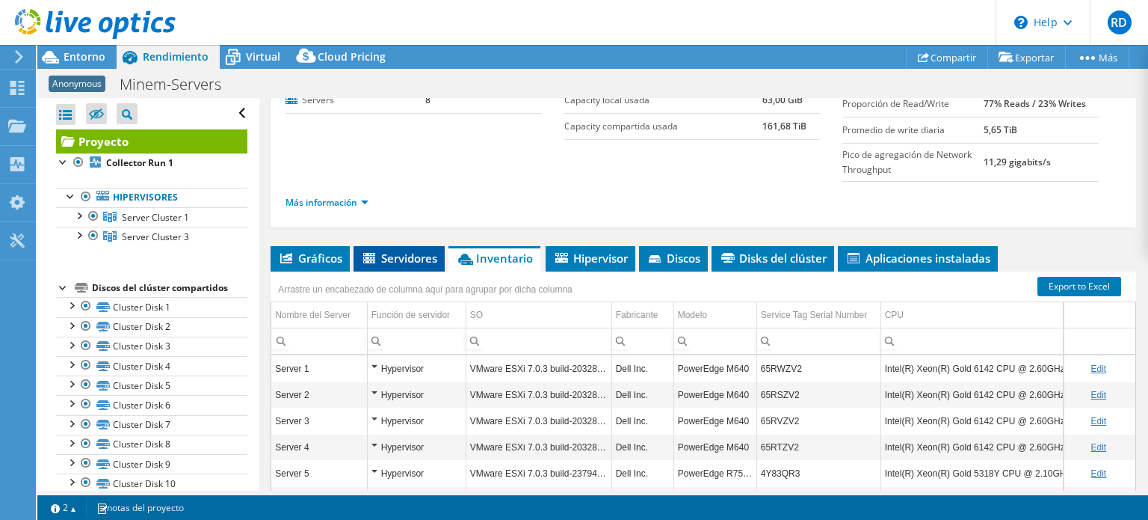
click at [408, 250] on span "Servidores" at bounding box center [399, 257] width 76 height 15
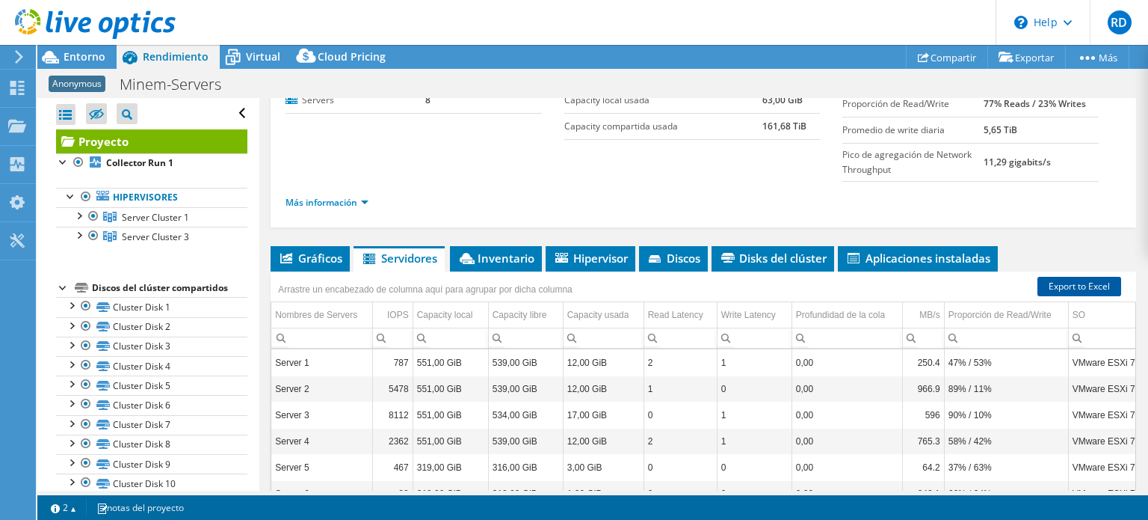
click at [1052, 286] on link "Export to Excel" at bounding box center [1080, 286] width 84 height 19
click at [313, 259] on span "Gráficos" at bounding box center [310, 257] width 64 height 15
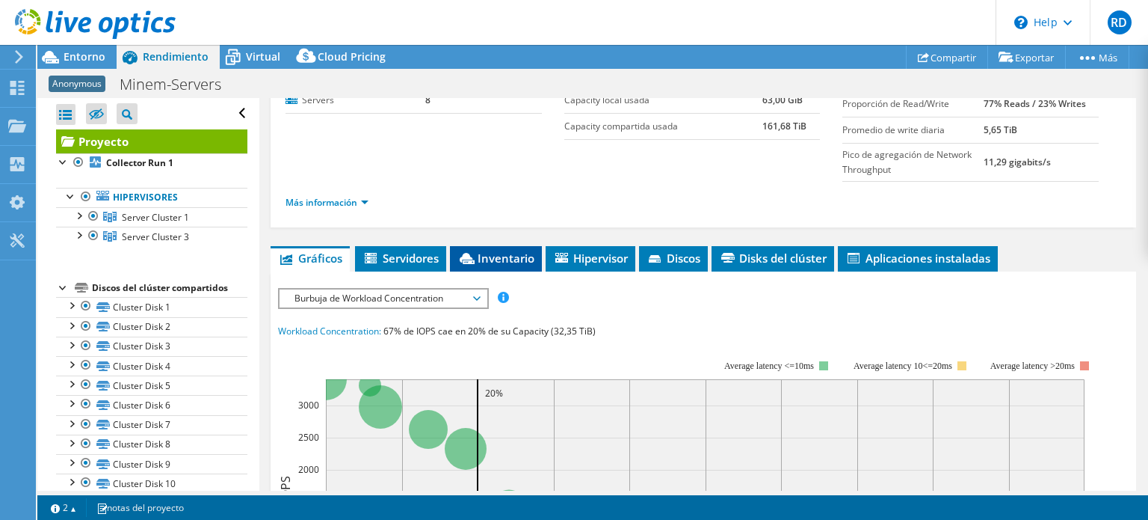
click at [501, 259] on span "Inventario" at bounding box center [496, 257] width 77 height 15
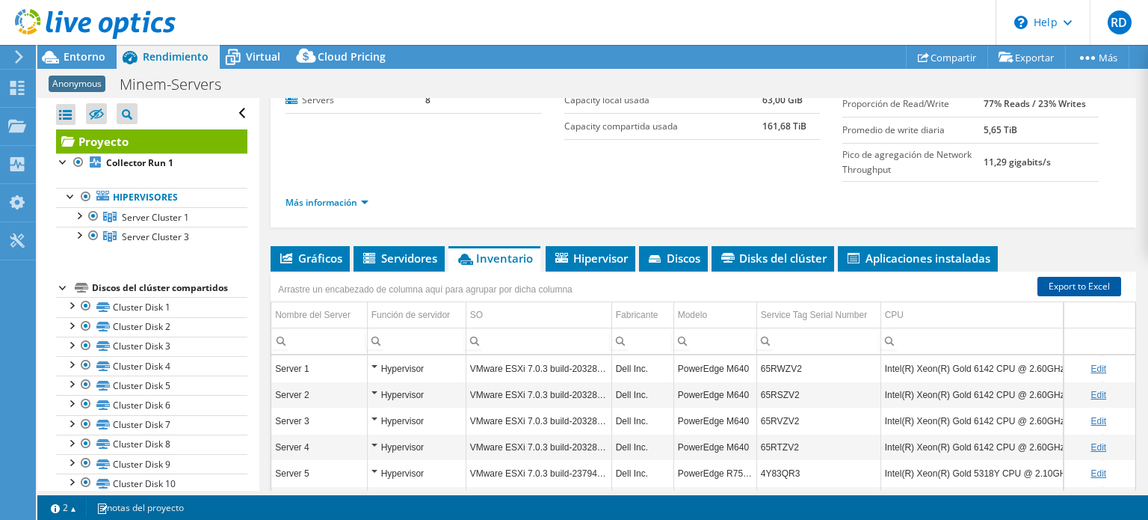
click at [1066, 283] on link "Export to Excel" at bounding box center [1080, 286] width 84 height 19
click at [588, 250] on span "Hipervisor" at bounding box center [590, 257] width 75 height 15
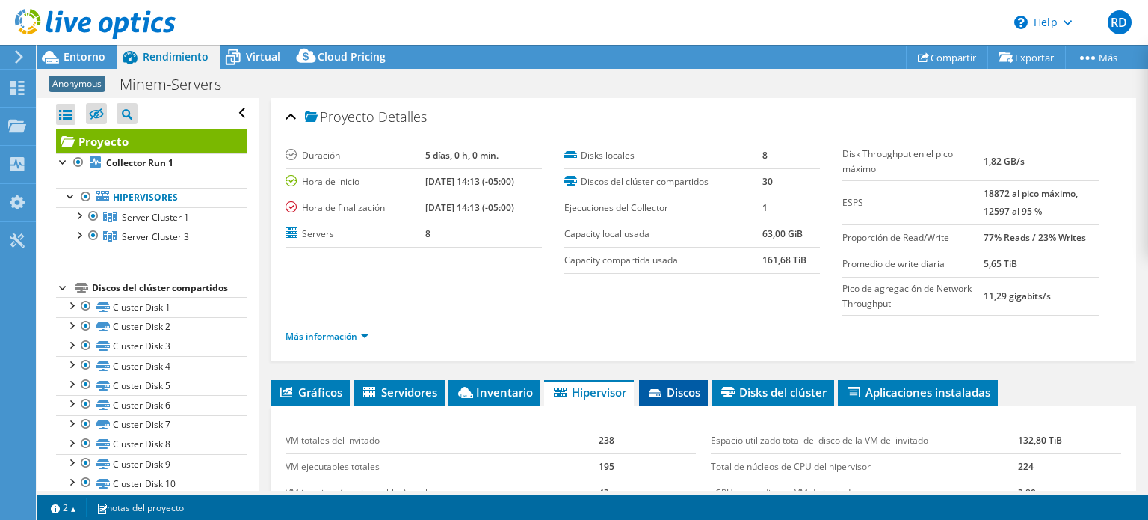
click at [675, 385] on span "Discos" at bounding box center [674, 391] width 54 height 15
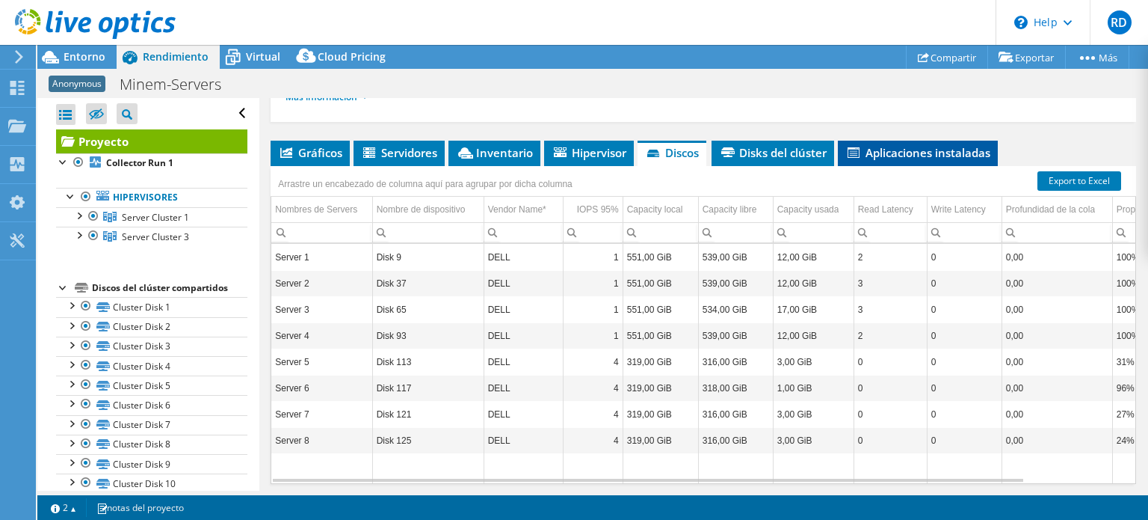
scroll to position [239, 0]
click at [1074, 177] on link "Export to Excel" at bounding box center [1080, 180] width 84 height 19
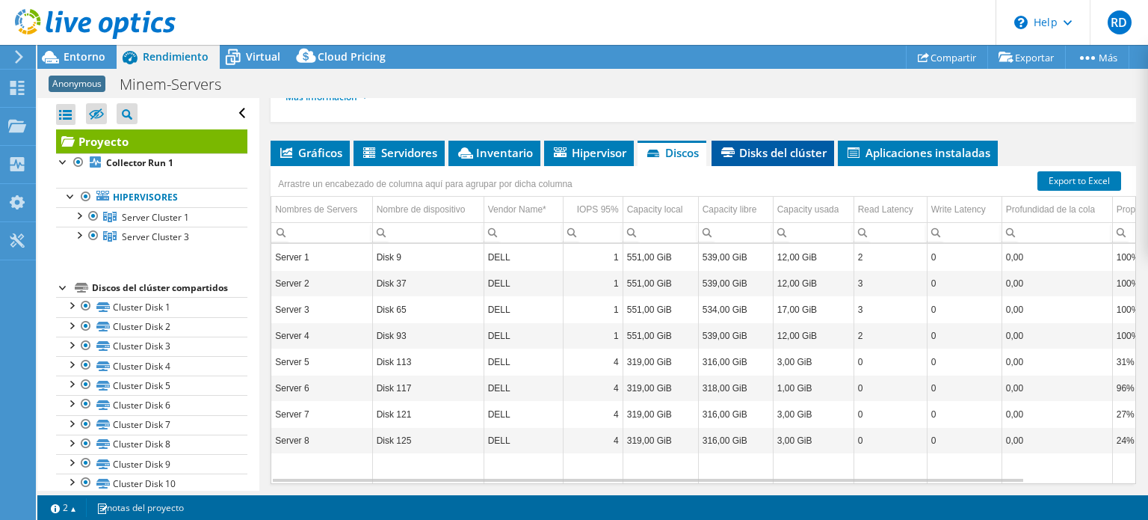
click at [767, 149] on span "Disks del clúster" at bounding box center [773, 152] width 108 height 15
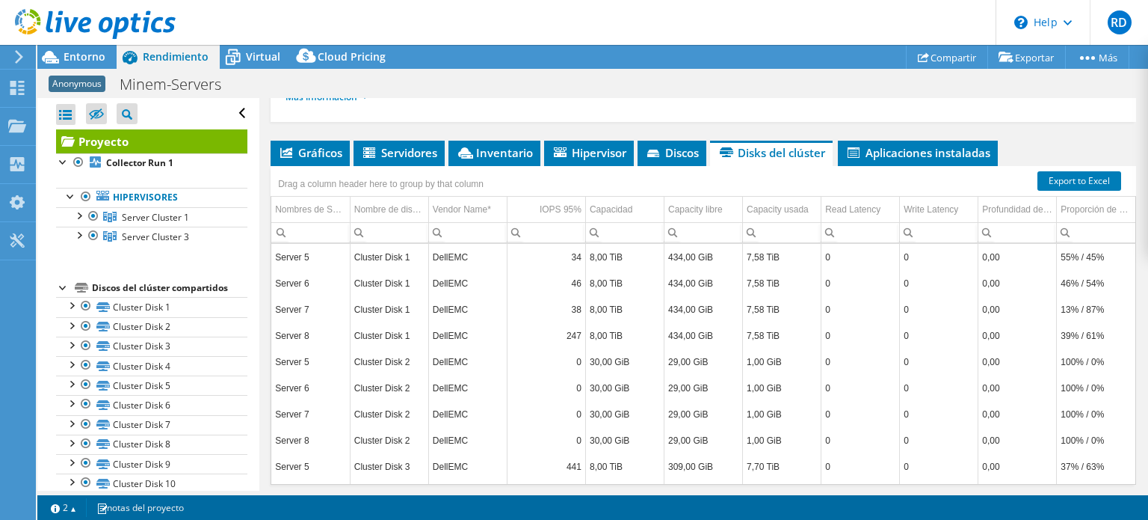
click at [1115, 141] on ul "Gráficos Servidores Inventario Hipervisor Discos Disks del clúster Aplicaciones…" at bounding box center [704, 153] width 866 height 25
click at [1085, 173] on link "Export to Excel" at bounding box center [1080, 180] width 84 height 19
click at [909, 145] on span "Aplicaciones instaladas" at bounding box center [918, 152] width 145 height 15
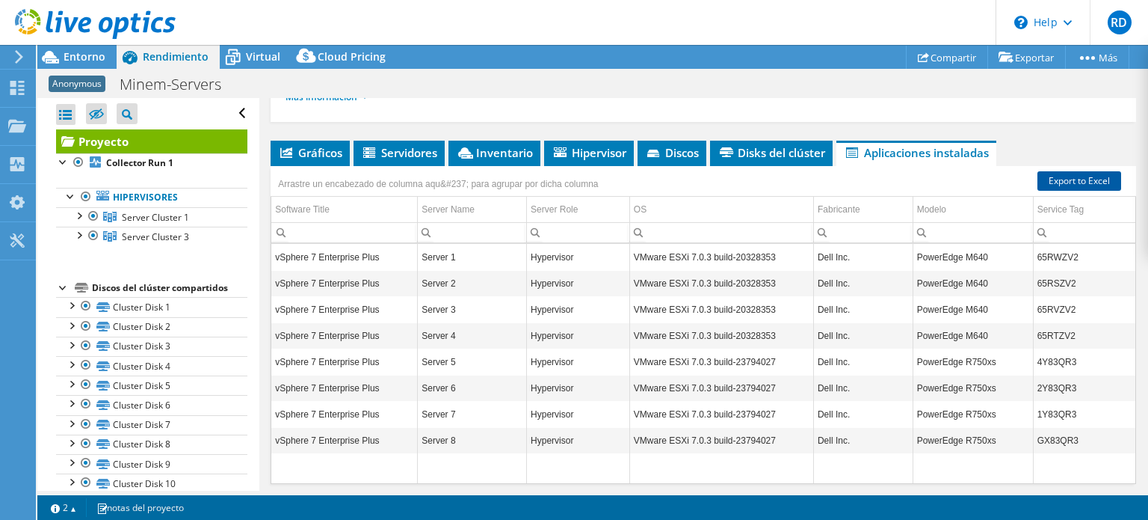
click at [1080, 175] on link "Export to Excel" at bounding box center [1080, 180] width 84 height 19
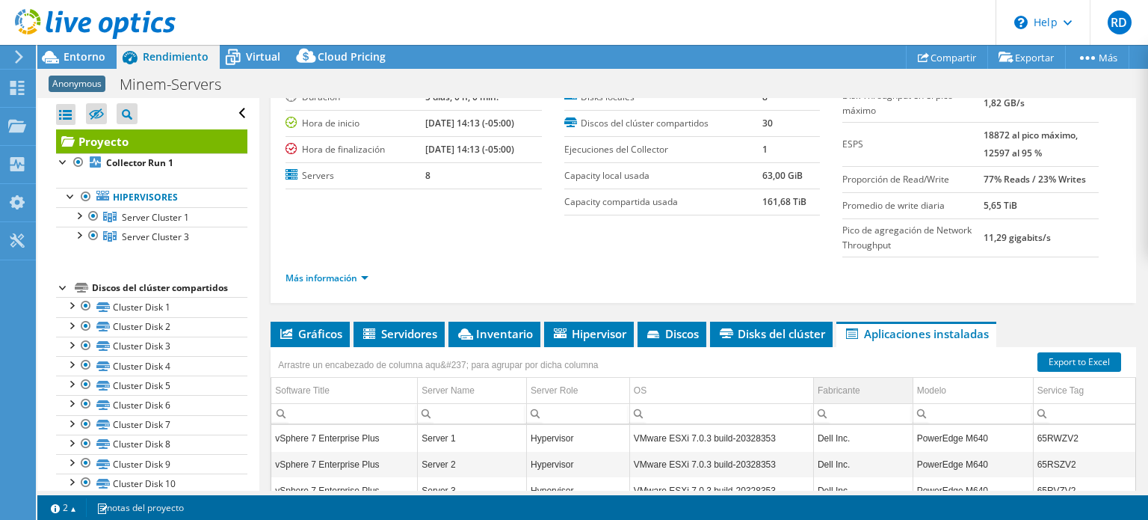
scroll to position [0, 0]
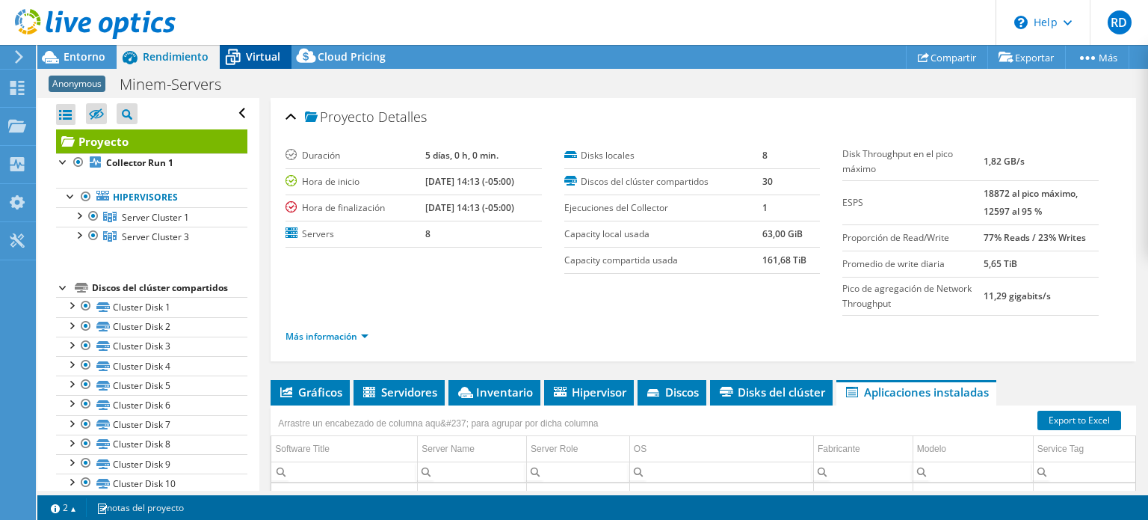
click at [256, 57] on span "Virtual" at bounding box center [263, 56] width 34 height 14
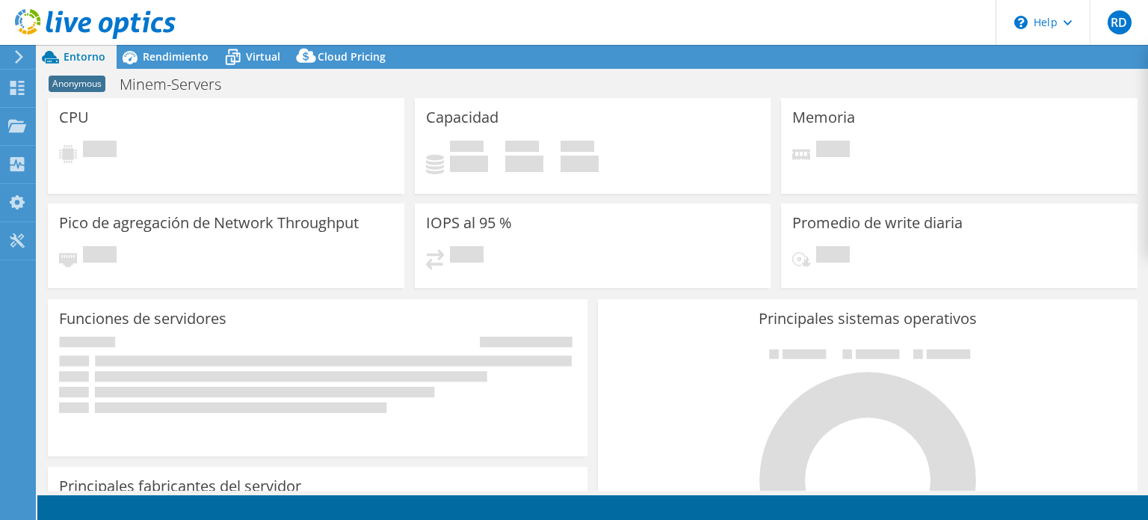
select select "USD"
